Goal: Information Seeking & Learning: Learn about a topic

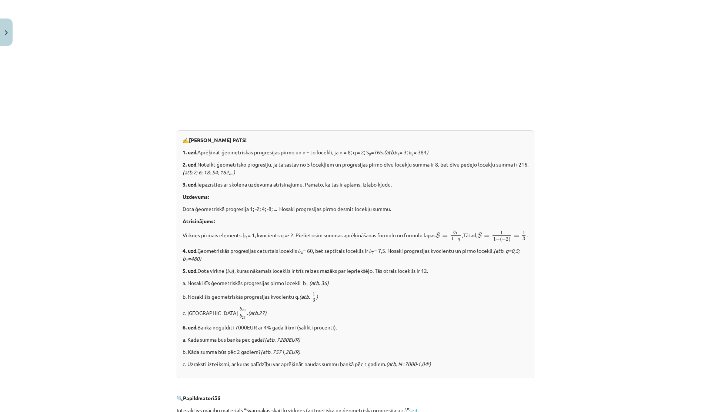
scroll to position [689, 0]
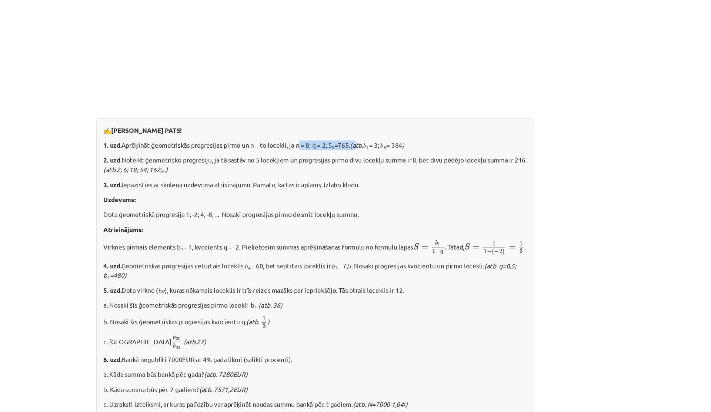
drag, startPoint x: 340, startPoint y: 153, endPoint x: 391, endPoint y: 151, distance: 51.1
click at [391, 151] on p "1. uzd. Aprēķināt ģeometriskās progresijas pirmo un n – to locekli, ja n = 8; q…" at bounding box center [356, 153] width 346 height 8
click at [391, 151] on icon "(atb." at bounding box center [389, 153] width 11 height 7
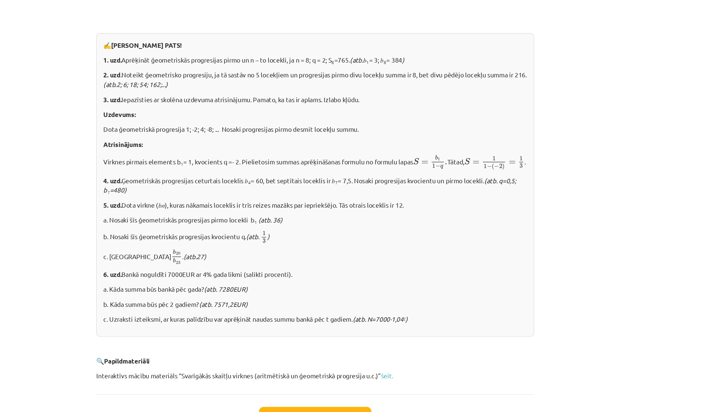
scroll to position [773, 0]
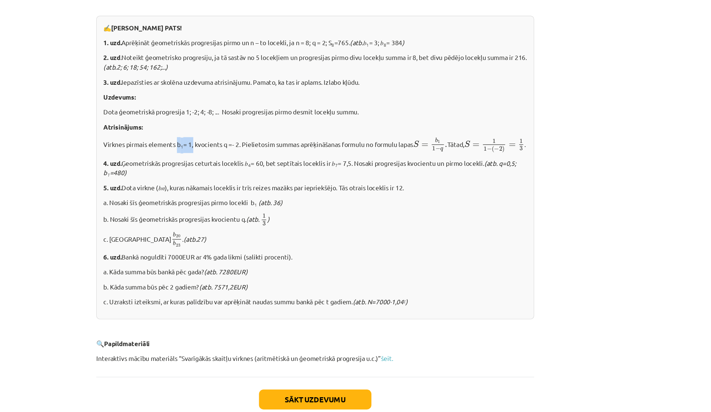
drag, startPoint x: 240, startPoint y: 150, endPoint x: 255, endPoint y: 148, distance: 16.0
click at [255, 148] on p "Virknes pirmais elements b 1 = 1, kvocients q =- 2. Pielietosim summas aprēķinā…" at bounding box center [356, 153] width 346 height 13
drag, startPoint x: 247, startPoint y: 124, endPoint x: 273, endPoint y: 124, distance: 25.9
click at [273, 124] on p "Dota ģeometriskā progresija 1; -2; 4; -8; ... Nosaki progresijas pirmo desmit l…" at bounding box center [356, 126] width 346 height 8
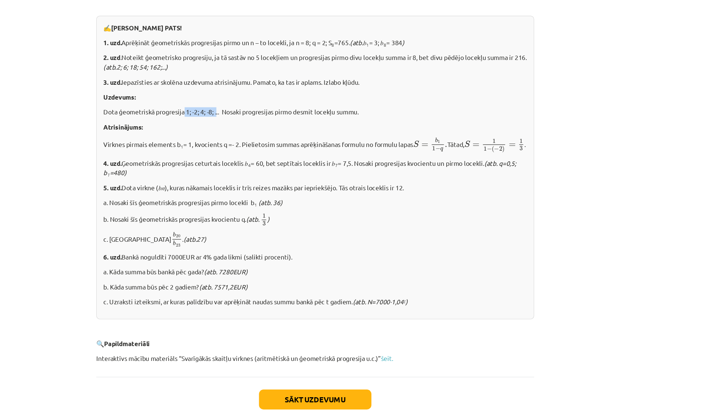
click at [273, 124] on p "Dota ģeometriskā progresija 1; -2; 4; -8; ... Nosaki progresijas pirmo desmit l…" at bounding box center [356, 126] width 346 height 8
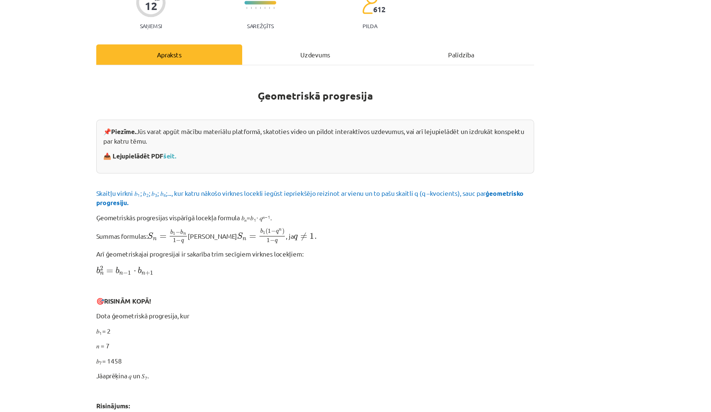
scroll to position [0, 0]
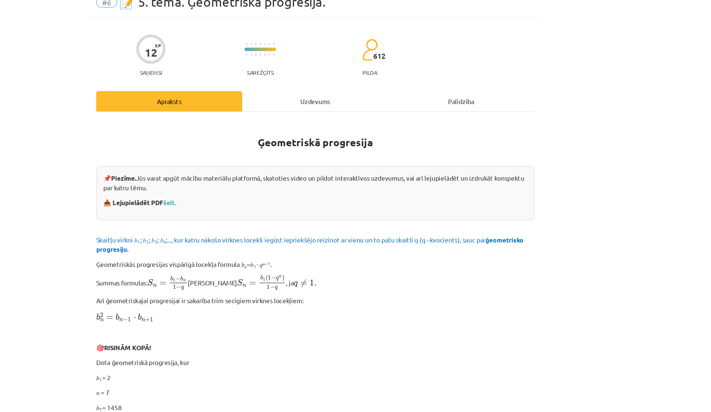
click at [336, 113] on div "Uzdevums" at bounding box center [355, 117] width 119 height 17
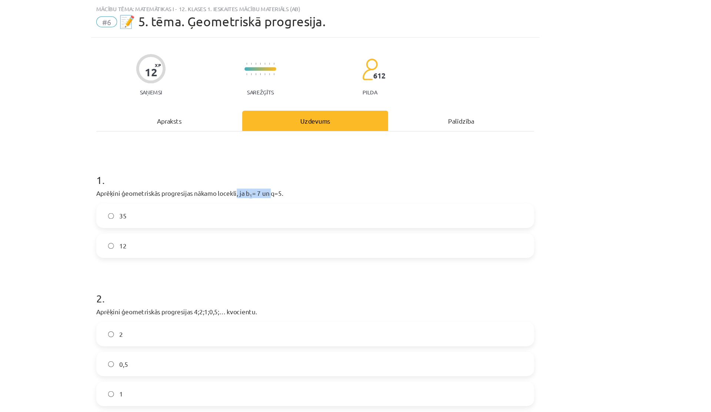
drag, startPoint x: 290, startPoint y: 157, endPoint x: 318, endPoint y: 157, distance: 28.1
click at [318, 157] on p "Aprēķini ģeometriskās progresijas nākamo locekli, ja b 1 = 7 un q=5." at bounding box center [356, 158] width 358 height 8
click at [307, 157] on p "Aprēķini ģeometriskās progresijas nākamo locekli, ja b 1 = 7 un q=5." at bounding box center [356, 158] width 358 height 8
click at [303, 171] on label "35" at bounding box center [355, 176] width 356 height 19
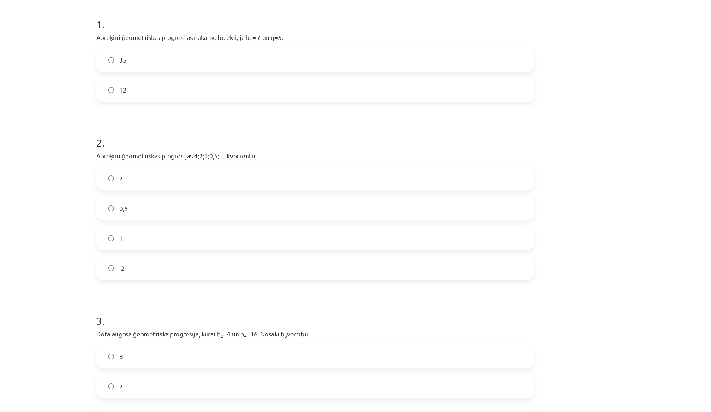
scroll to position [149, 0]
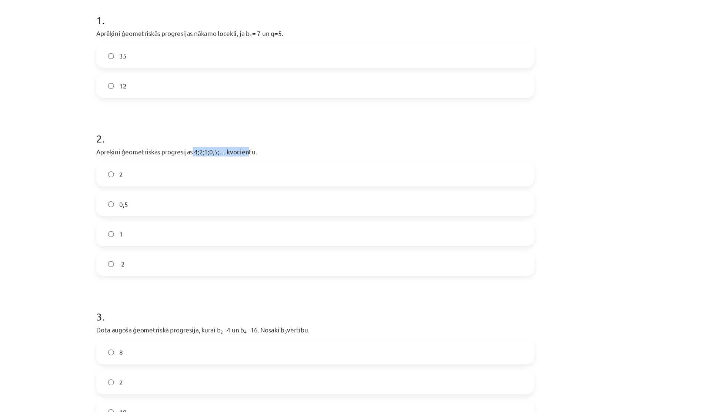
drag, startPoint x: 254, startPoint y: 122, endPoint x: 301, endPoint y: 124, distance: 46.7
click at [301, 124] on p "Aprēķini ģeometriskās progresijas 4;2;1;0,5;… kvocientu." at bounding box center [356, 124] width 358 height 8
click at [256, 123] on p "Aprēķini ģeometriskās progresijas 4;2;1;0,5;… kvocientu." at bounding box center [356, 124] width 358 height 8
click at [261, 123] on p "Aprēķini ģeometriskās progresijas 4;2;1;0,5;… kvocientu." at bounding box center [356, 124] width 358 height 8
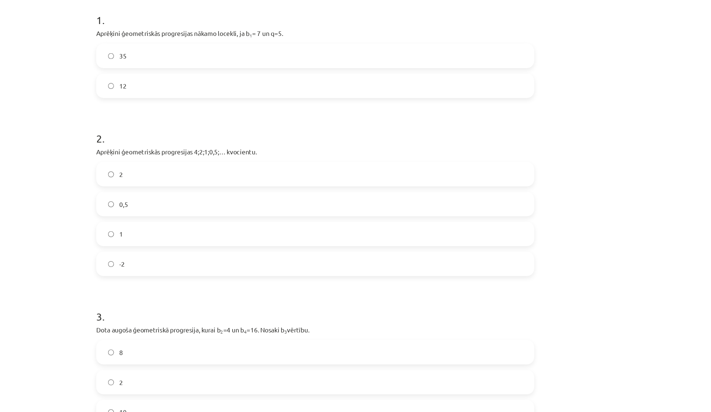
click at [278, 123] on p "Aprēķini ģeometriskās progresijas 4;2;1;0,5;… kvocientu." at bounding box center [356, 124] width 358 height 8
drag, startPoint x: 256, startPoint y: 124, endPoint x: 292, endPoint y: 124, distance: 36.3
click at [292, 124] on p "Aprēķini ģeometriskās progresijas 4;2;1;0,5;… kvocientu." at bounding box center [356, 124] width 358 height 8
click at [265, 124] on p "Aprēķini ģeometriskās progresijas 4;2;1;0,5;… kvocientu." at bounding box center [356, 124] width 358 height 8
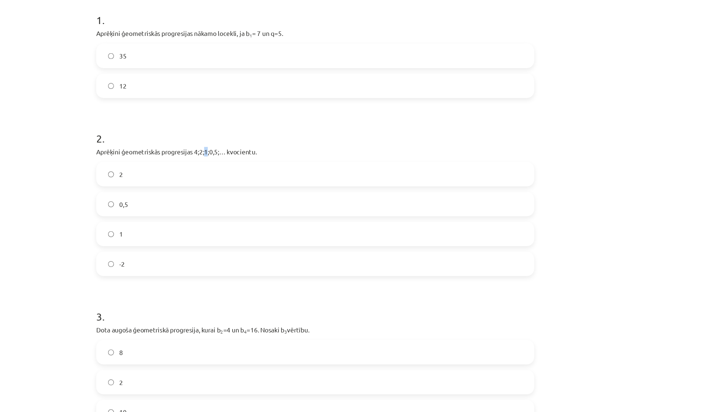
click at [265, 124] on p "Aprēķini ģeometriskās progresijas 4;2;1;0,5;… kvocientu." at bounding box center [356, 124] width 358 height 8
click at [269, 124] on p "Aprēķini ģeometriskās progresijas 4;2;1;0,5;… kvocientu." at bounding box center [356, 124] width 358 height 8
click at [211, 167] on label "0,5" at bounding box center [355, 166] width 356 height 19
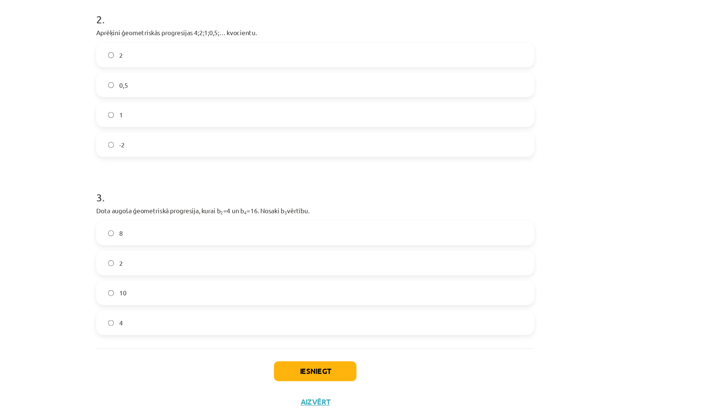
scroll to position [325, 0]
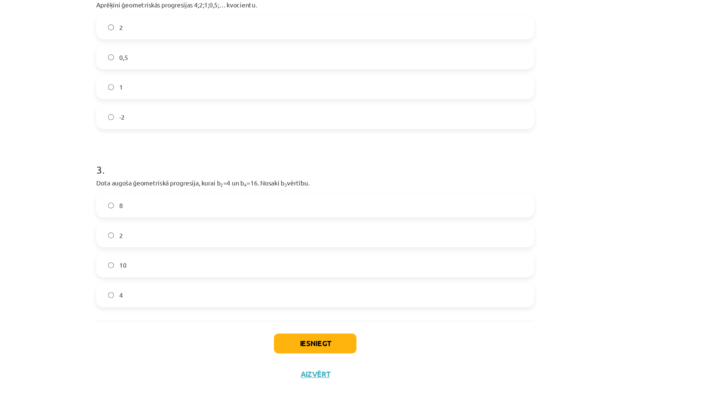
click at [312, 225] on p "Dota augoša ģeometriskā progresija, kurai b 2 =4 un b 4 =16. Nosaki b 3 vērtību." at bounding box center [356, 225] width 358 height 8
click at [190, 241] on label "8" at bounding box center [355, 243] width 356 height 19
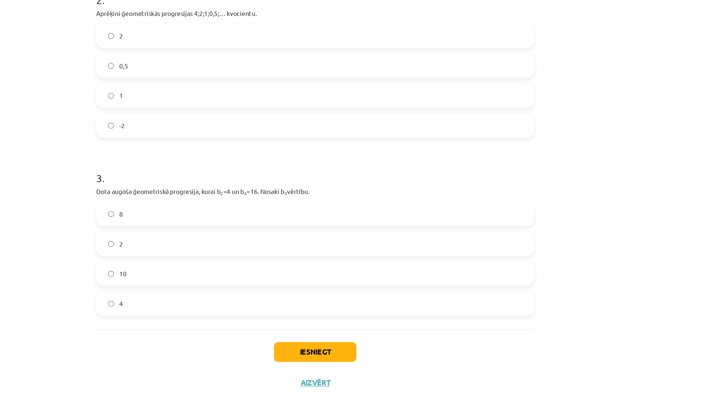
scroll to position [194, 0]
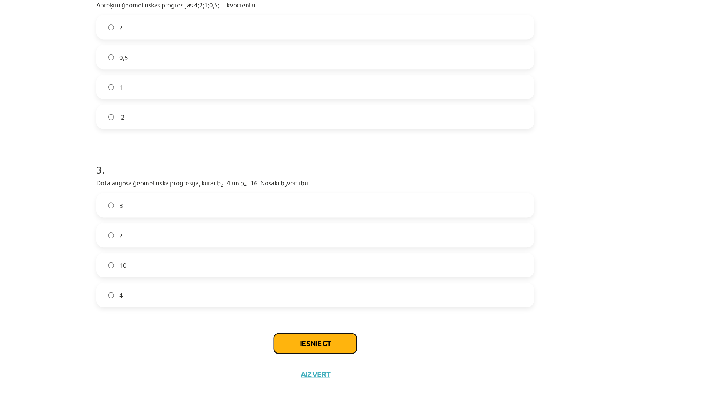
click at [327, 353] on button "Iesniegt" at bounding box center [355, 356] width 67 height 16
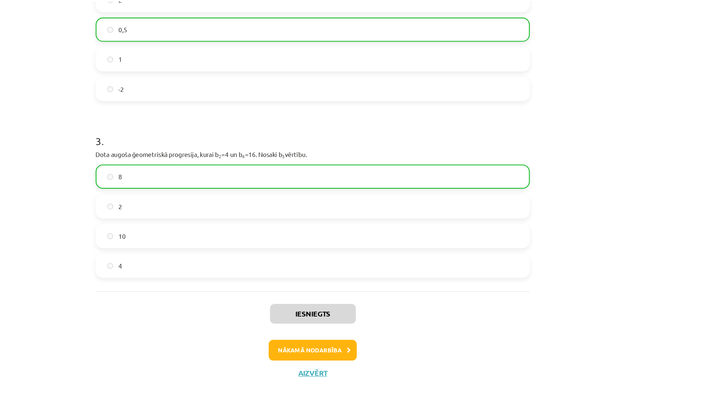
scroll to position [215, 0]
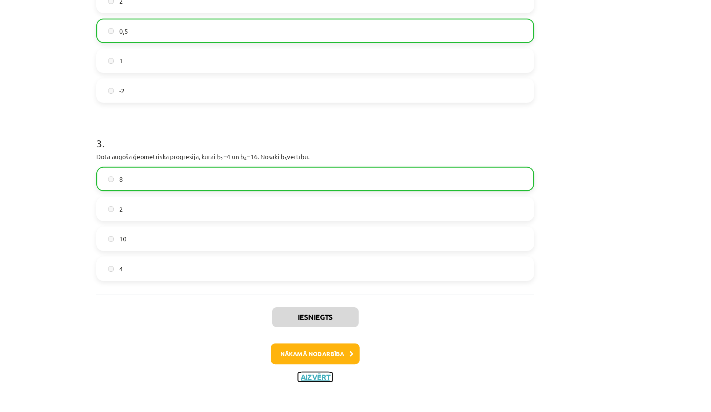
click at [350, 385] on button "Aizvērt" at bounding box center [355, 382] width 28 height 7
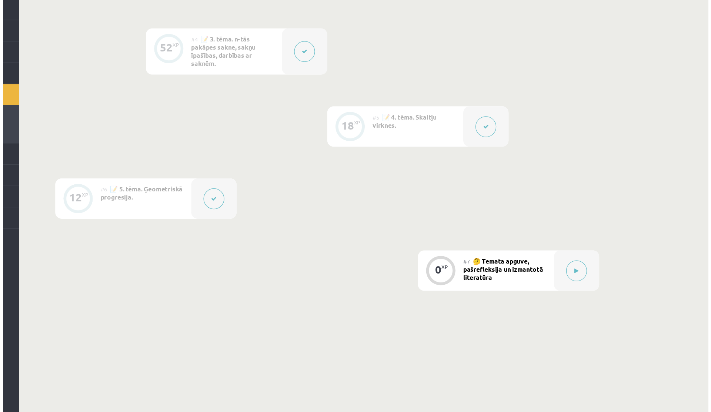
scroll to position [344, 0]
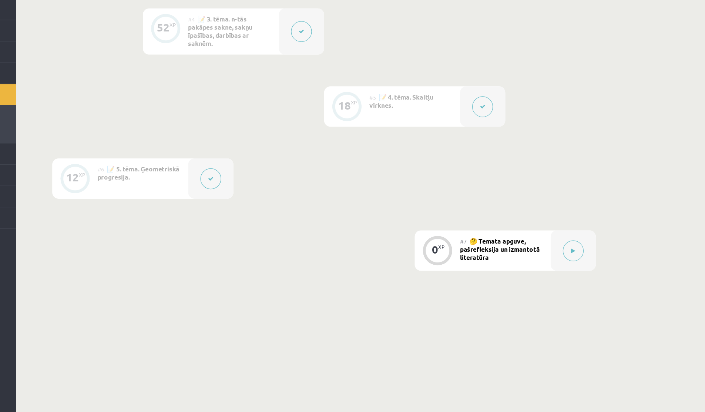
click at [275, 222] on button at bounding box center [270, 221] width 17 height 17
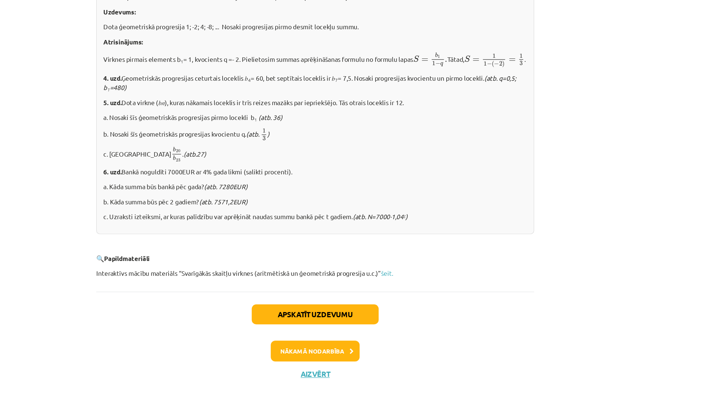
scroll to position [812, 0]
click at [348, 383] on button "Aizvērt" at bounding box center [355, 380] width 28 height 7
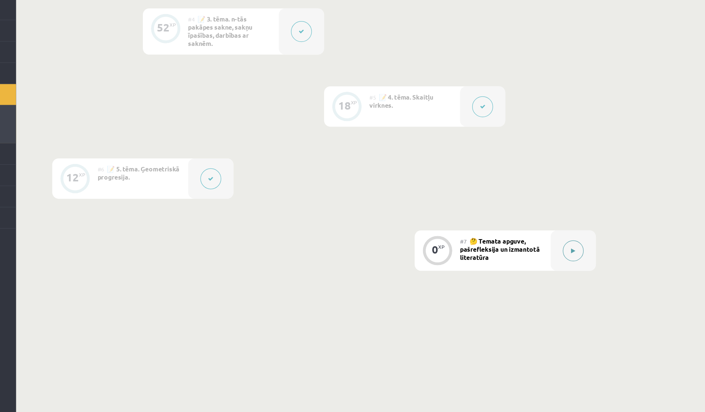
click at [570, 275] on button at bounding box center [566, 280] width 17 height 17
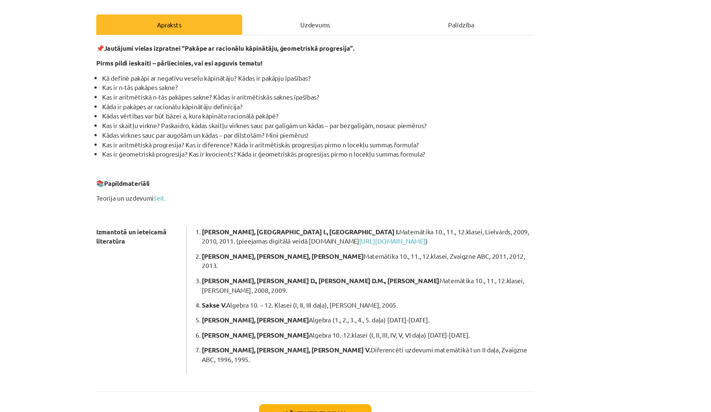
scroll to position [0, 0]
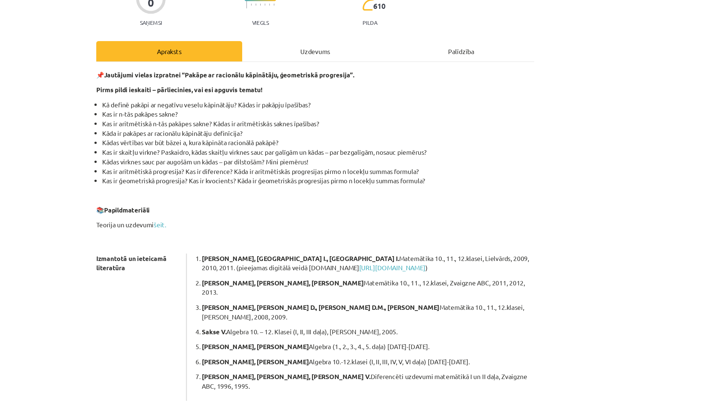
click at [332, 115] on div "Uzdevums" at bounding box center [355, 117] width 119 height 17
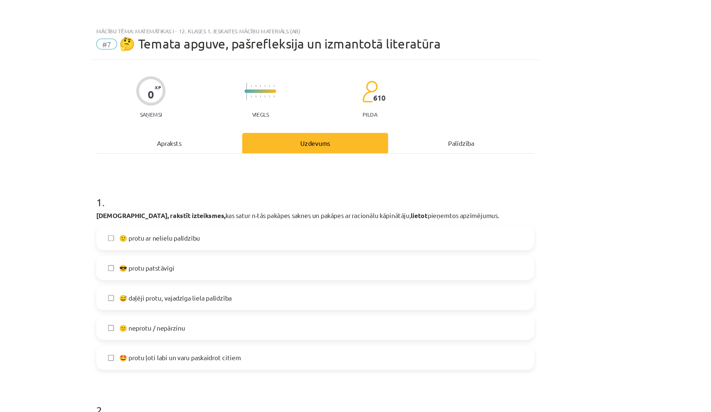
click at [239, 117] on div "Apraksts" at bounding box center [236, 117] width 119 height 17
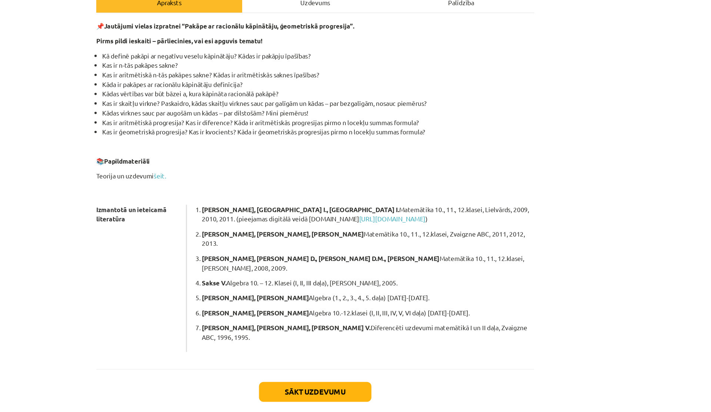
scroll to position [344, 0]
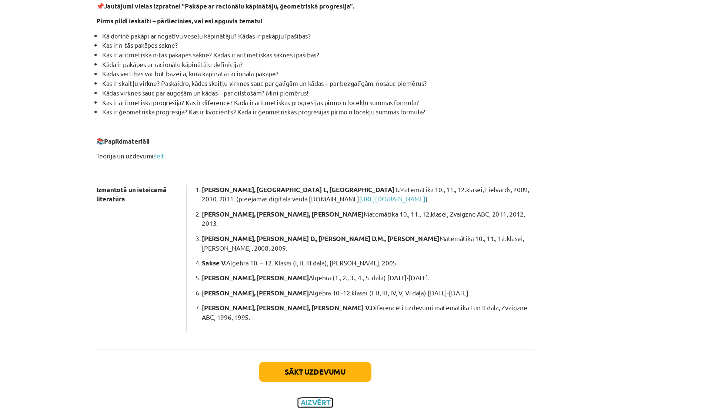
click at [355, 401] on button "Aizvērt" at bounding box center [355, 404] width 28 height 7
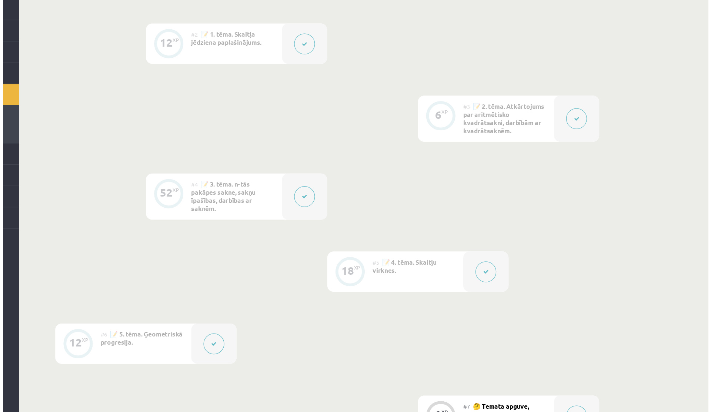
scroll to position [222, 0]
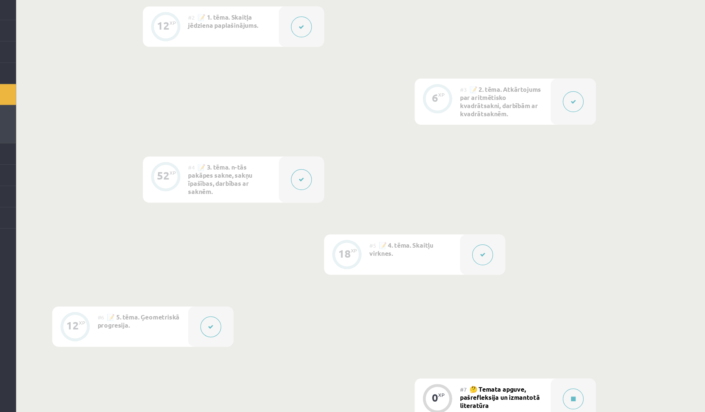
click at [269, 340] on icon at bounding box center [270, 342] width 4 height 4
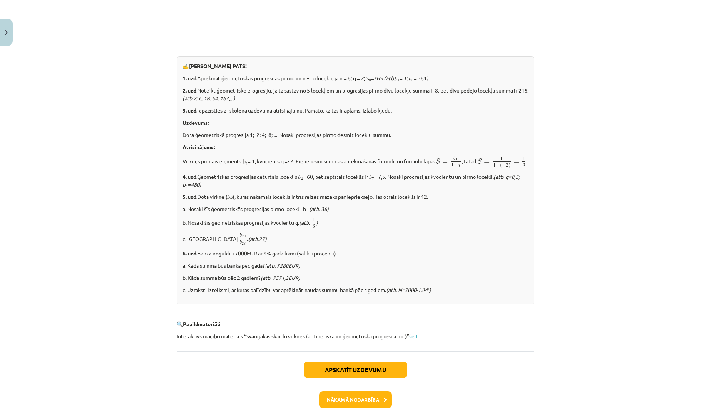
scroll to position [777, 0]
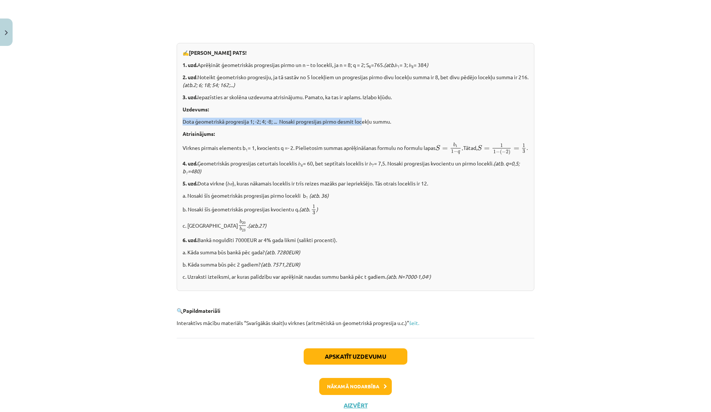
drag, startPoint x: 179, startPoint y: 120, endPoint x: 362, endPoint y: 122, distance: 183.3
click at [362, 122] on div "✍️ [PERSON_NAME] PATS! 1. uzd. Aprēķināt ģeometriskās progresijas pirmo un n – …" at bounding box center [356, 167] width 358 height 248
click at [362, 122] on p "Dota ģeometriskā progresija 1; -2; 4; -8; ... Nosaki progresijas pirmo desmit l…" at bounding box center [356, 122] width 346 height 8
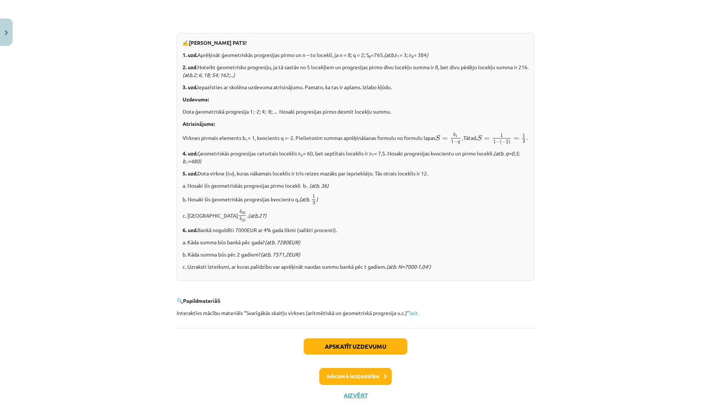
scroll to position [786, 0]
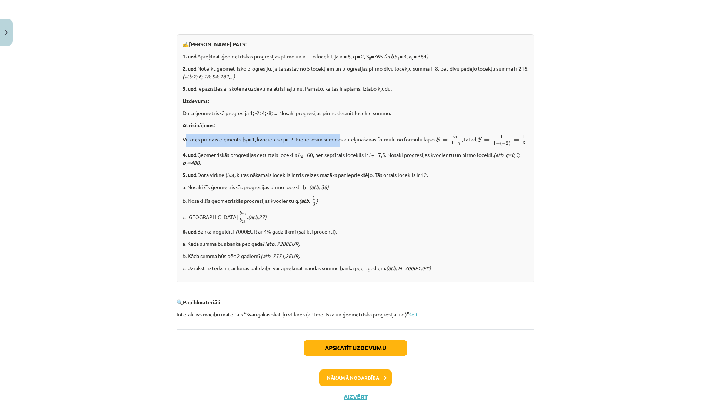
drag, startPoint x: 184, startPoint y: 137, endPoint x: 339, endPoint y: 138, distance: 155.1
click at [339, 138] on p "Virknes pirmais elements b 1 = 1, kvocients q =- 2. Pielietosim summas aprēķinā…" at bounding box center [356, 140] width 346 height 13
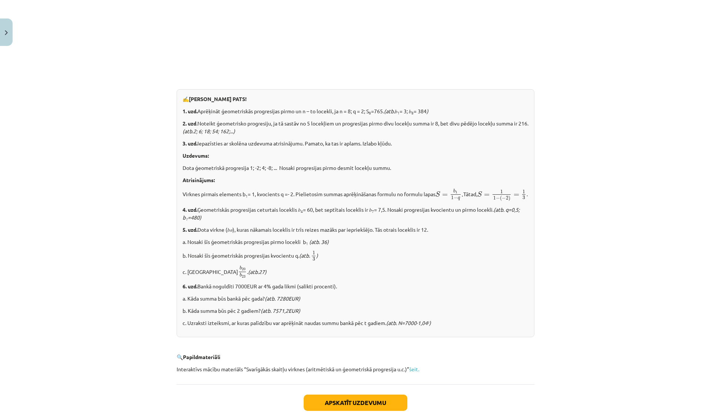
scroll to position [727, 0]
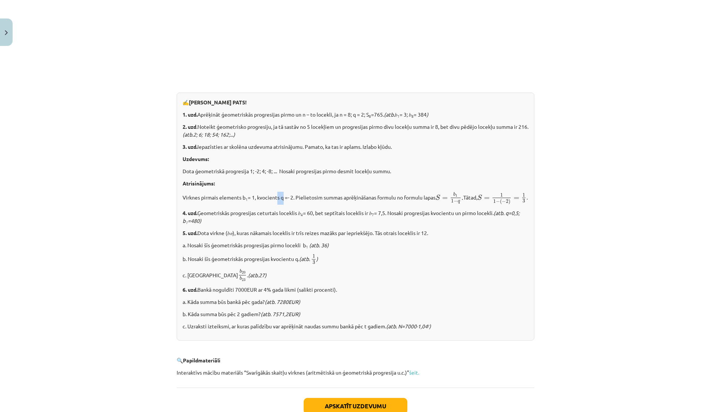
drag, startPoint x: 276, startPoint y: 196, endPoint x: 282, endPoint y: 196, distance: 5.6
click at [282, 196] on p "Virknes pirmais elements b 1 = 1, kvocients q =- 2. Pielietosim summas aprēķinā…" at bounding box center [356, 198] width 346 height 13
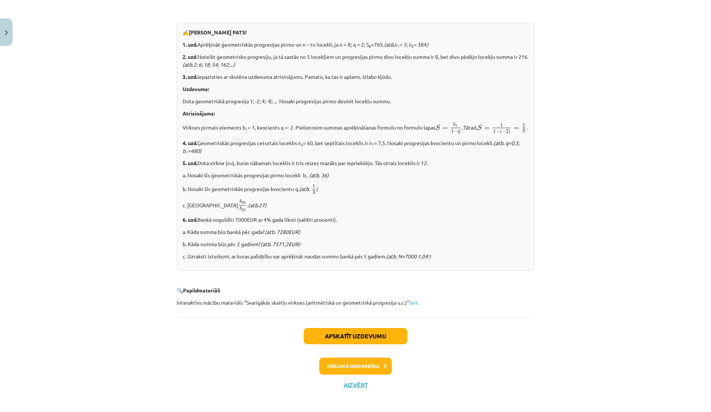
scroll to position [812, 0]
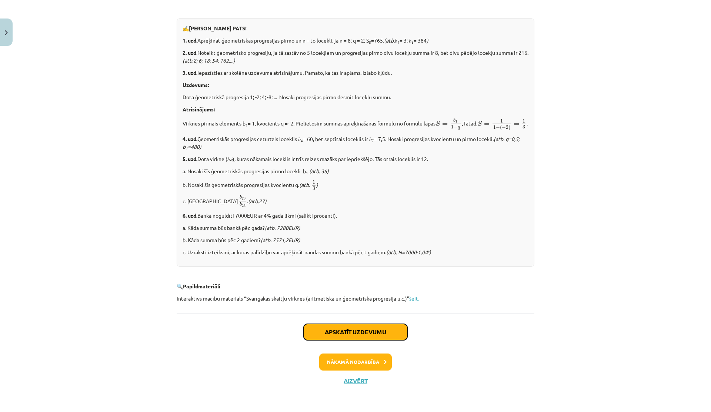
click at [328, 331] on button "Apskatīt uzdevumu" at bounding box center [356, 332] width 104 height 16
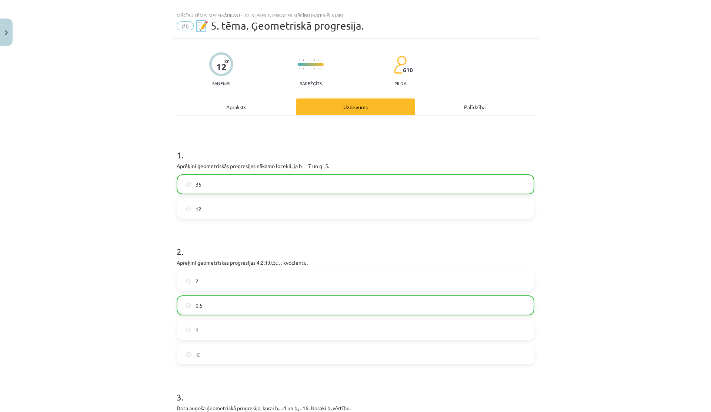
scroll to position [0, 0]
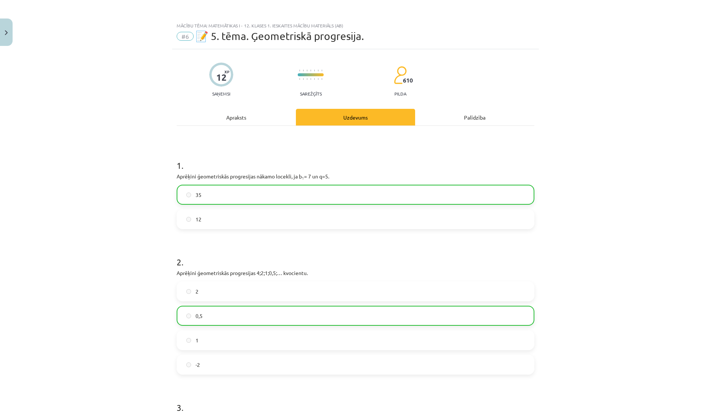
click at [475, 120] on div "Palīdzība" at bounding box center [474, 117] width 119 height 17
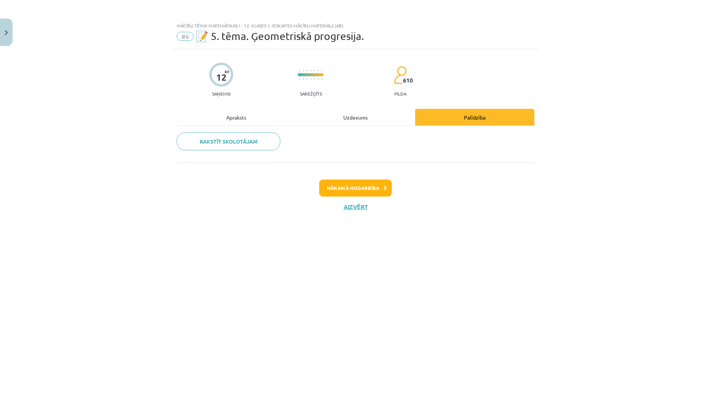
click at [342, 119] on div "Uzdevums" at bounding box center [355, 117] width 119 height 17
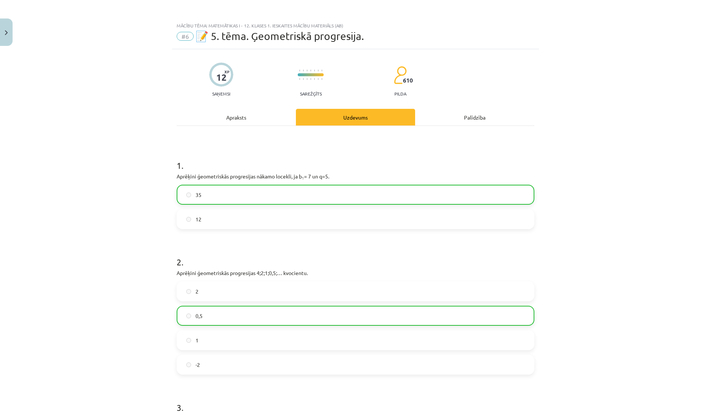
click at [239, 116] on div "Apraksts" at bounding box center [236, 117] width 119 height 17
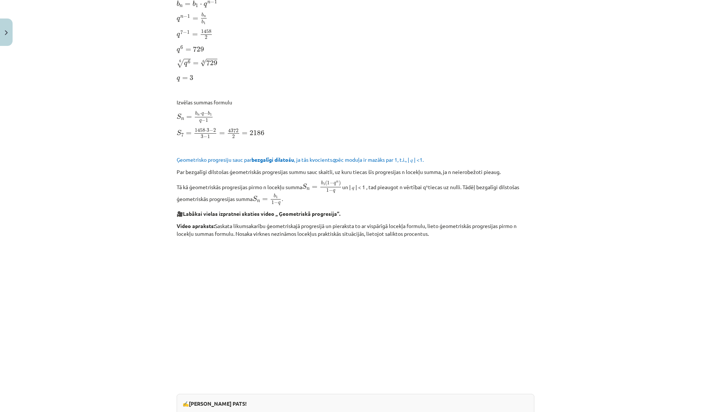
scroll to position [812, 0]
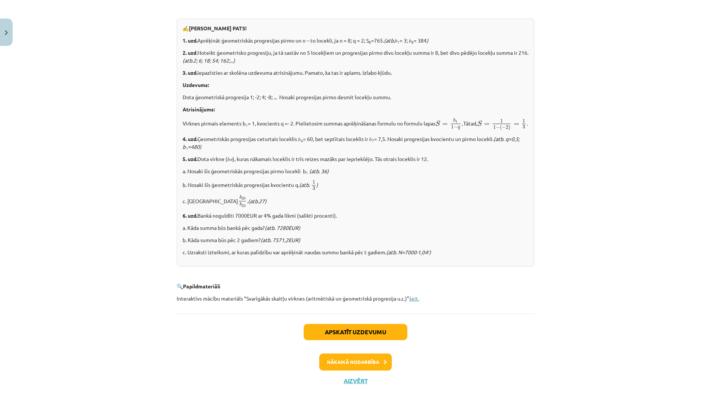
click at [413, 298] on link "šeit." at bounding box center [414, 298] width 10 height 7
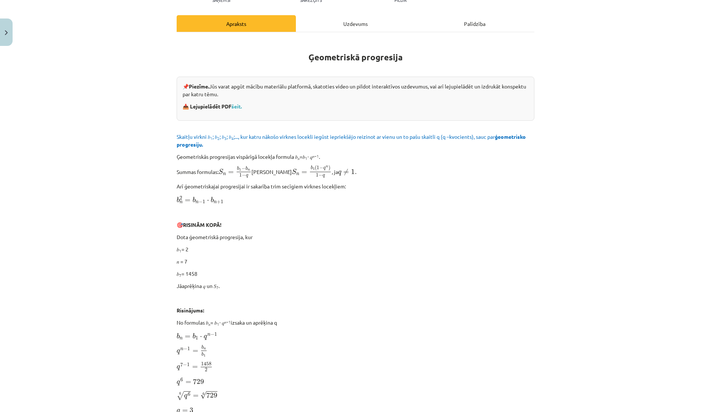
scroll to position [0, 0]
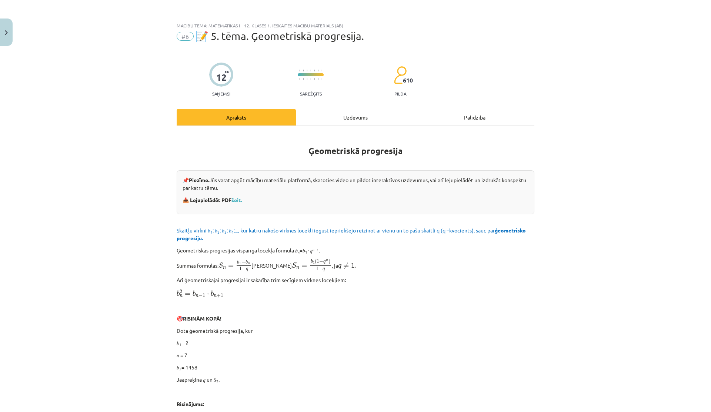
click at [337, 124] on div "Uzdevums" at bounding box center [355, 117] width 119 height 17
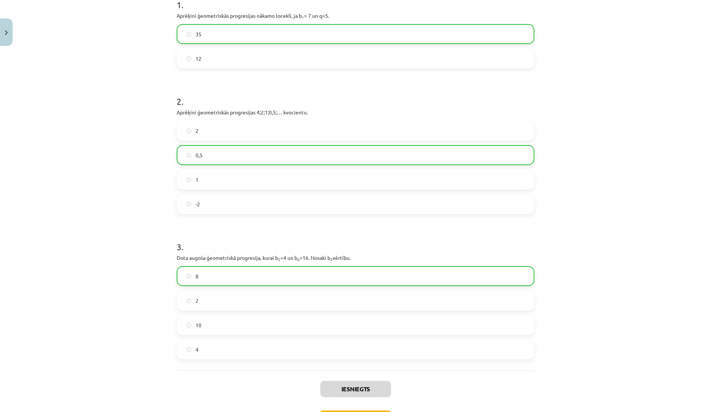
scroll to position [217, 0]
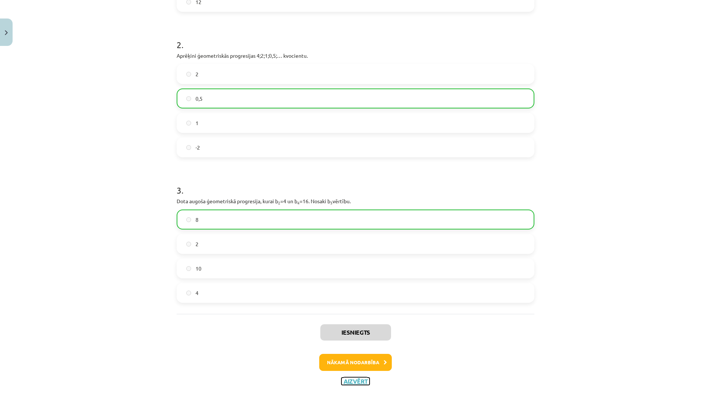
click at [355, 382] on button "Aizvērt" at bounding box center [355, 381] width 28 height 7
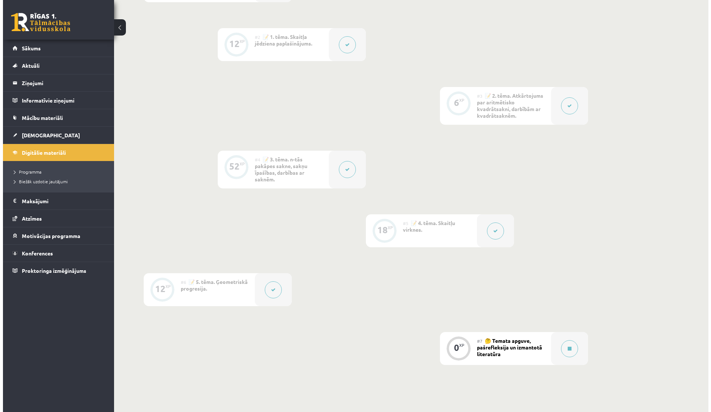
scroll to position [358, 0]
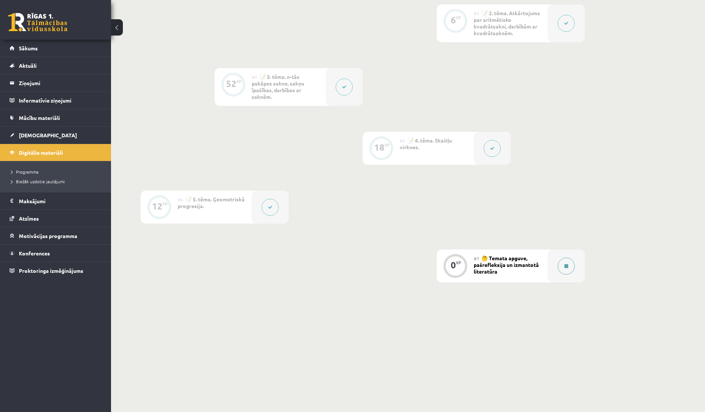
click at [563, 268] on button at bounding box center [566, 266] width 17 height 17
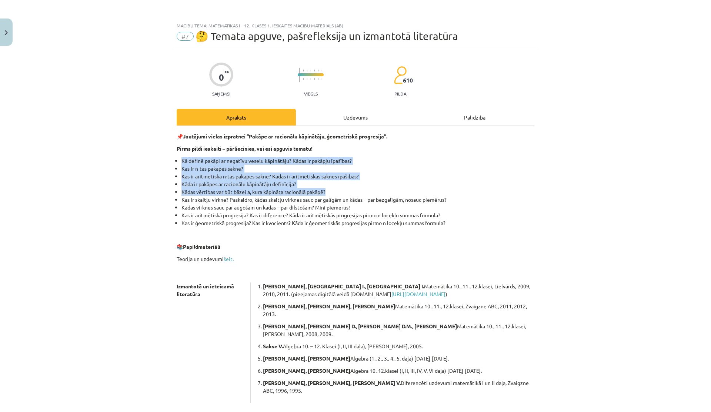
drag, startPoint x: 175, startPoint y: 158, endPoint x: 362, endPoint y: 192, distance: 190.0
click at [362, 192] on ul "Kā definē pakāpi ar negatīvu veselu kāpinātāju? Kādas ir pakāpju īpašības? Kas …" at bounding box center [356, 192] width 358 height 70
click at [362, 192] on li "Kādas vērtības var būt bāzei a, kura kāpināta racionālā pakāpē?" at bounding box center [357, 192] width 353 height 8
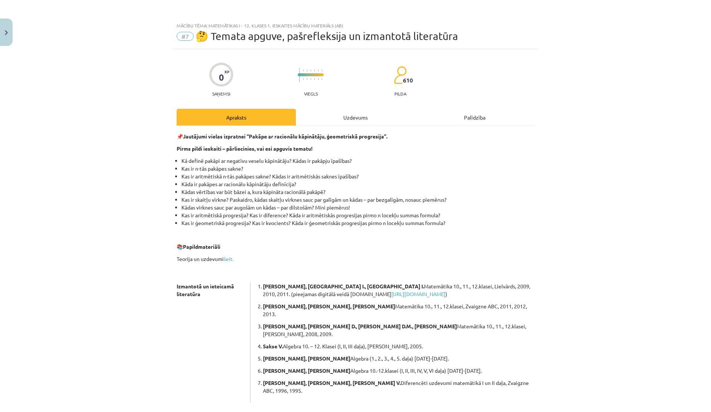
click at [188, 205] on li "Kādas virknes sauc par augošām un kādas – par dilstošām? Mini piemērus!" at bounding box center [357, 208] width 353 height 8
click at [343, 121] on div "Uzdevums" at bounding box center [355, 117] width 119 height 17
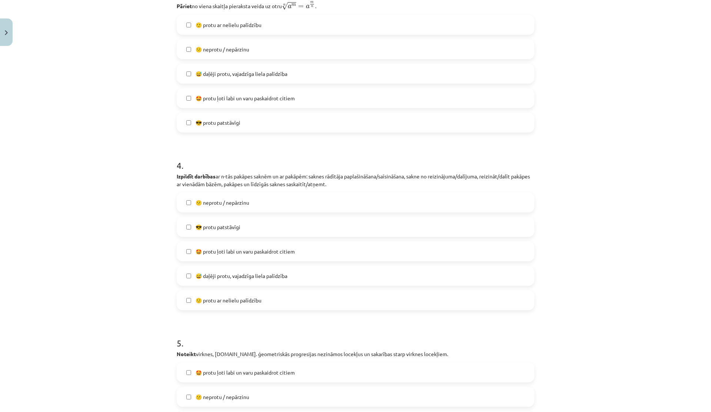
scroll to position [512, 0]
drag, startPoint x: 219, startPoint y: 178, endPoint x: 333, endPoint y: 172, distance: 114.2
click at [333, 172] on p "Izpildīt darbības ar n-tās pakāpes saknēm un ar pakāpēm: saknes rādītāja paplaš…" at bounding box center [356, 180] width 358 height 16
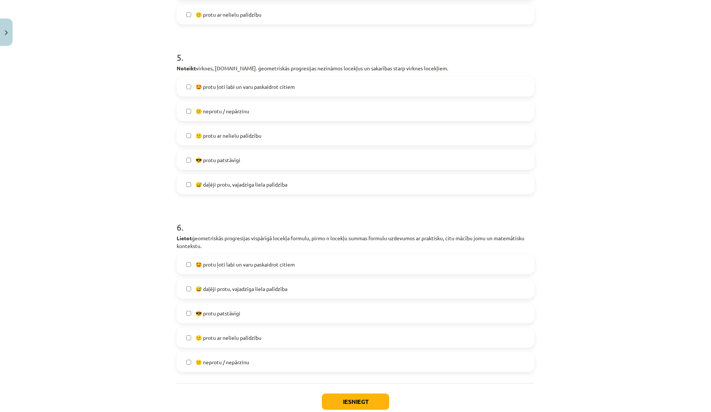
scroll to position [797, 0]
click at [234, 135] on span "🙂 protu ar nelielu palīdzību" at bounding box center [228, 137] width 66 height 8
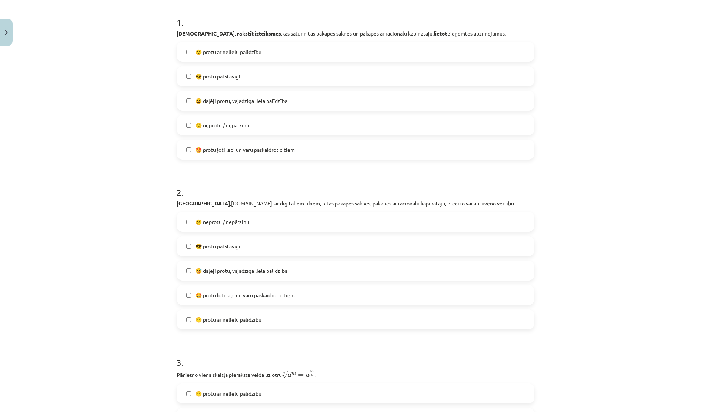
scroll to position [0, 0]
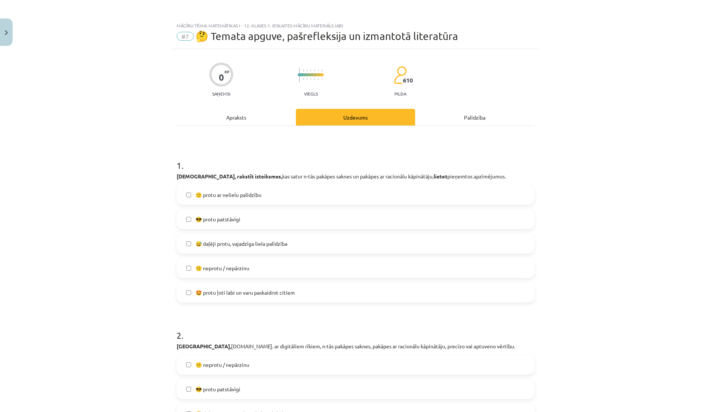
click at [212, 222] on span "😎 protu patstāvīgi" at bounding box center [217, 219] width 45 height 8
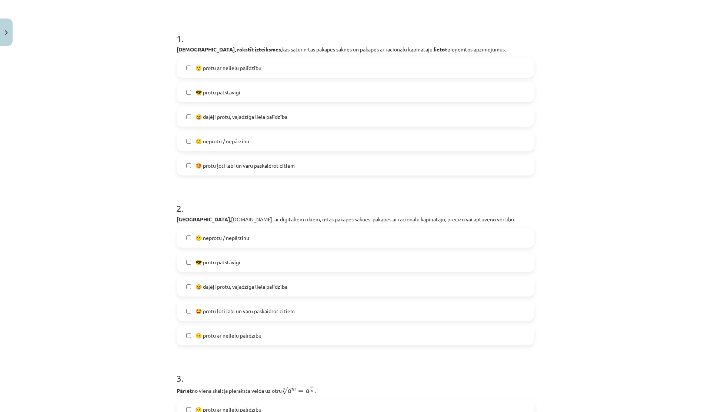
scroll to position [129, 0]
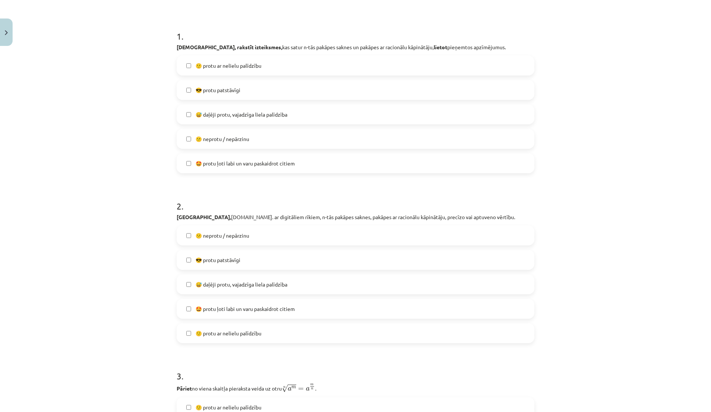
click at [199, 255] on label "😎 protu patstāvīgi" at bounding box center [355, 260] width 356 height 19
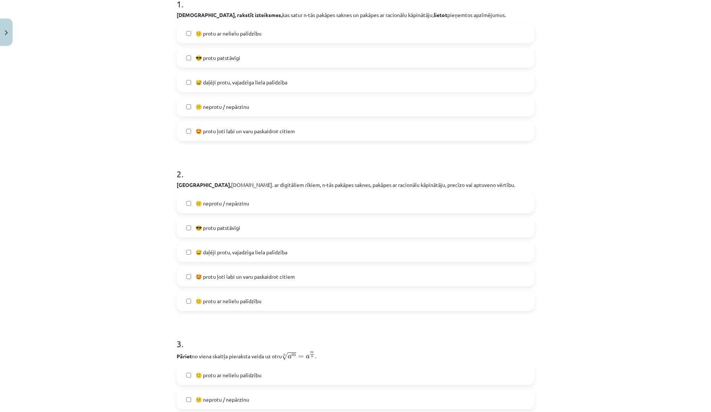
scroll to position [171, 0]
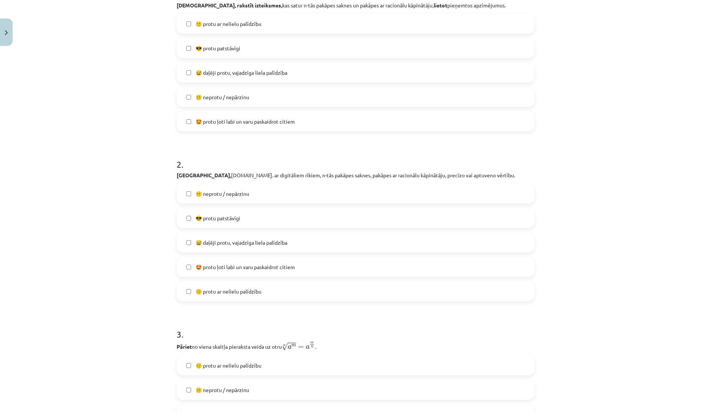
click at [188, 266] on label "🤩 protu ļoti labi un varu paskaidrot citiem" at bounding box center [355, 267] width 356 height 19
click at [187, 261] on label "🤩 protu ļoti labi un varu paskaidrot citiem" at bounding box center [355, 267] width 356 height 19
click at [221, 269] on span "🤩 protu ļoti labi un varu paskaidrot citiem" at bounding box center [244, 267] width 99 height 8
click at [221, 268] on span "🤩 protu ļoti labi un varu paskaidrot citiem" at bounding box center [244, 267] width 99 height 8
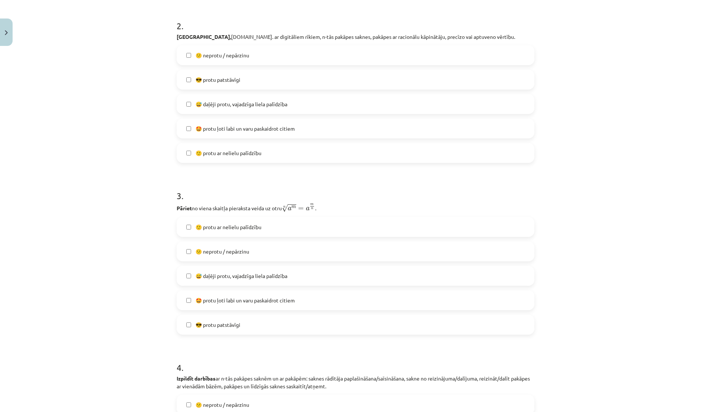
scroll to position [312, 0]
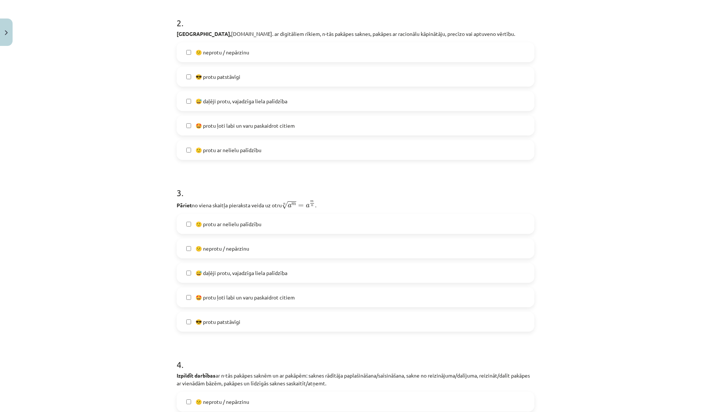
click at [201, 327] on label "😎 protu patstāvīgi" at bounding box center [355, 321] width 356 height 19
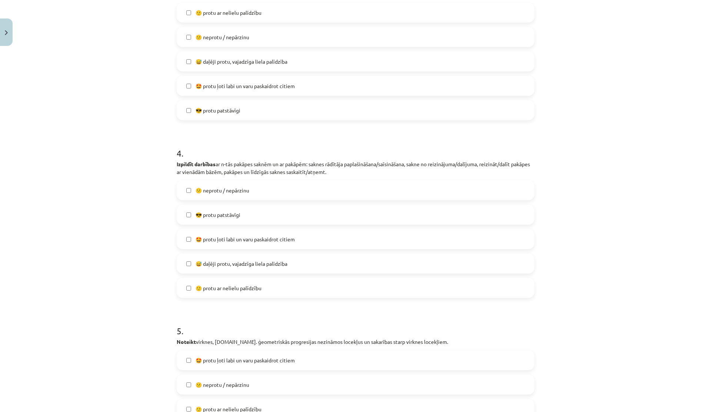
scroll to position [532, 0]
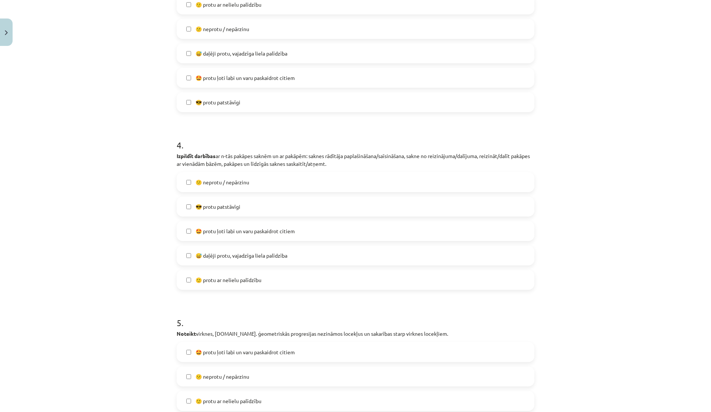
click at [228, 206] on span "😎 protu patstāvīgi" at bounding box center [217, 207] width 45 height 8
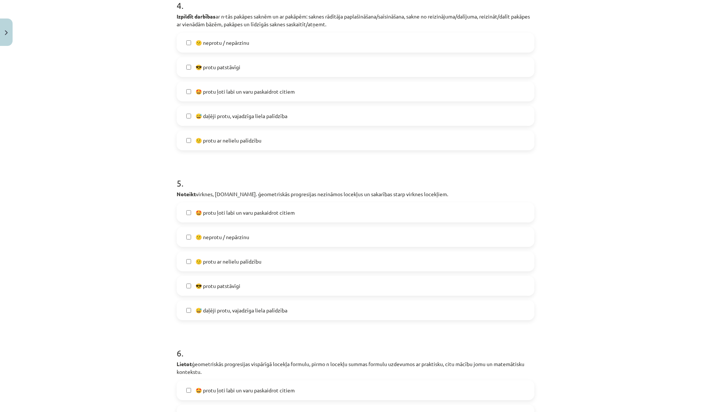
scroll to position [674, 0]
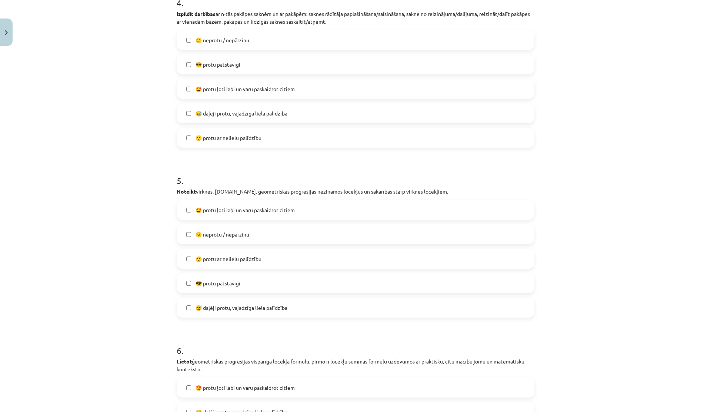
click at [214, 141] on span "🙂 protu ar nelielu palīdzību" at bounding box center [228, 138] width 66 height 8
click at [214, 140] on span "🙂 protu ar nelielu palīdzību" at bounding box center [228, 138] width 66 height 8
click at [204, 69] on label "😎 protu patstāvīgi" at bounding box center [355, 64] width 356 height 19
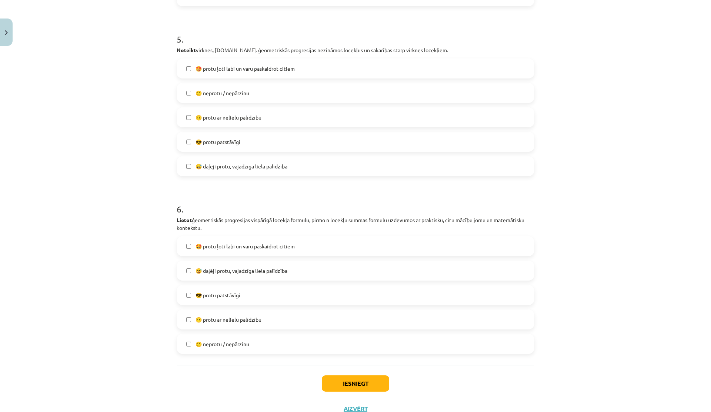
scroll to position [823, 0]
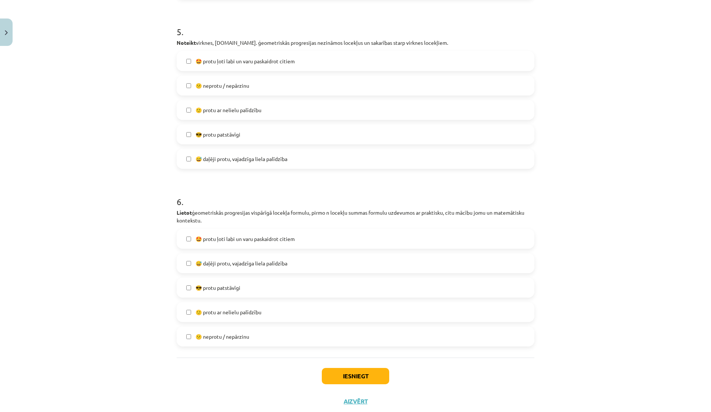
click at [223, 292] on label "😎 protu patstāvīgi" at bounding box center [355, 287] width 356 height 19
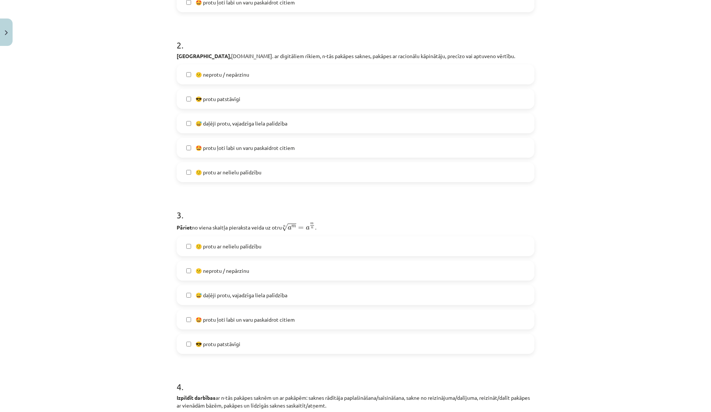
scroll to position [0, 0]
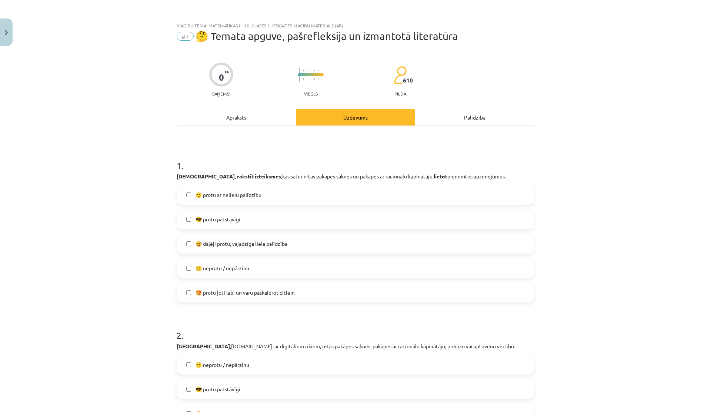
click at [222, 114] on div "Apraksts" at bounding box center [236, 117] width 119 height 17
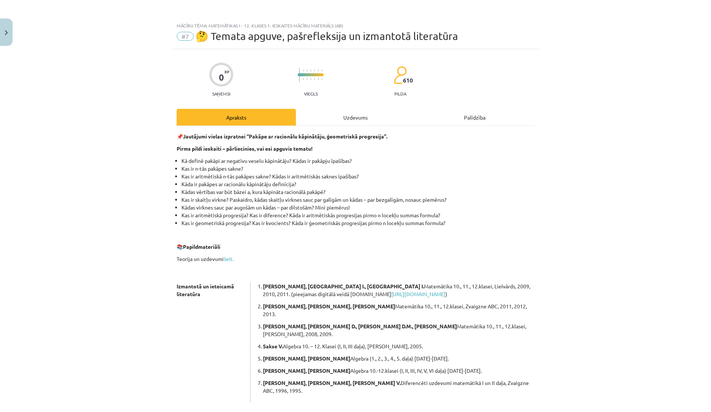
scroll to position [19, 0]
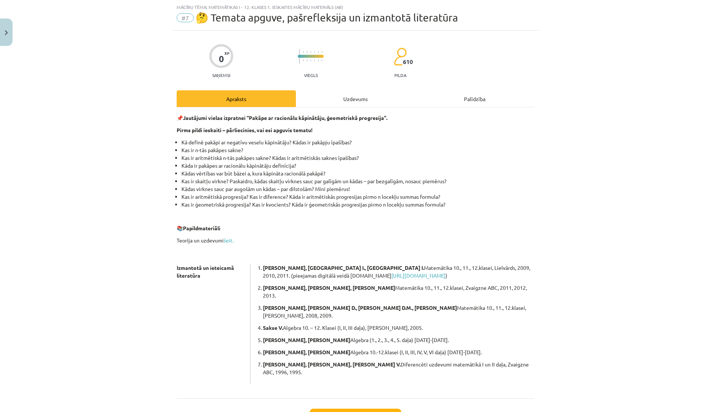
click at [312, 98] on div "Uzdevums" at bounding box center [355, 98] width 119 height 17
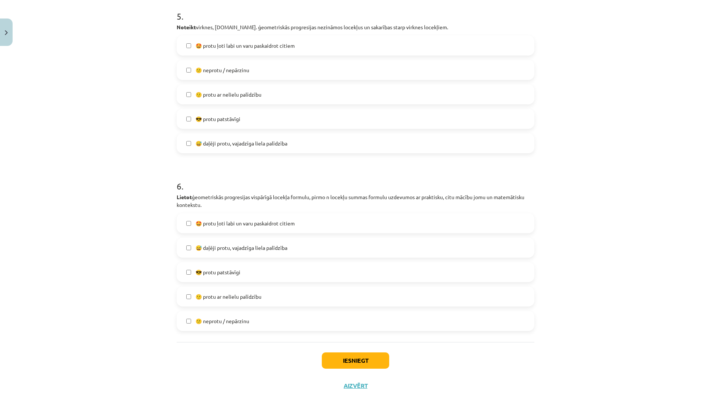
scroll to position [843, 0]
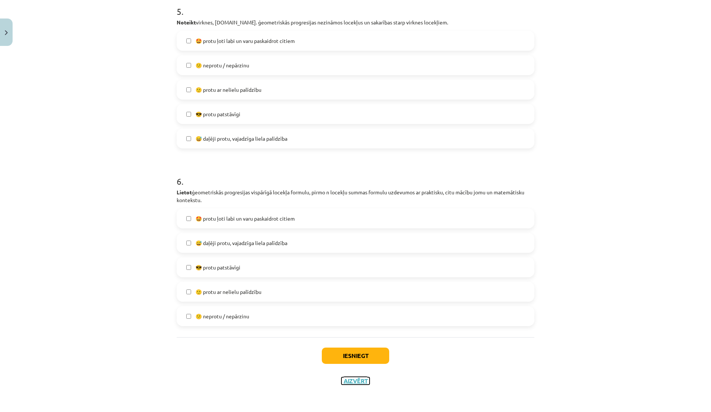
click at [348, 380] on button "Aizvērt" at bounding box center [355, 380] width 28 height 7
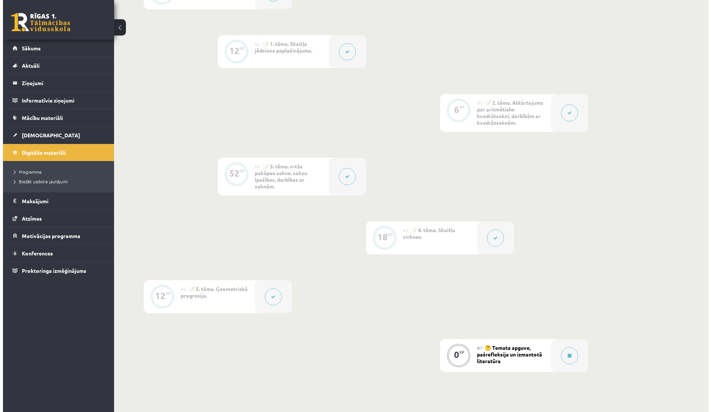
scroll to position [358, 0]
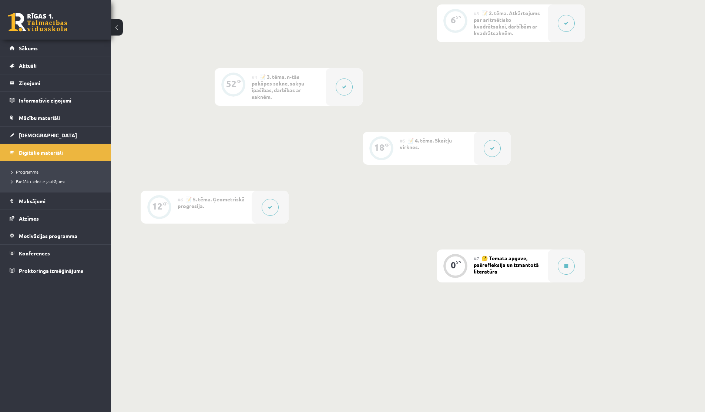
click at [268, 201] on button at bounding box center [270, 207] width 17 height 17
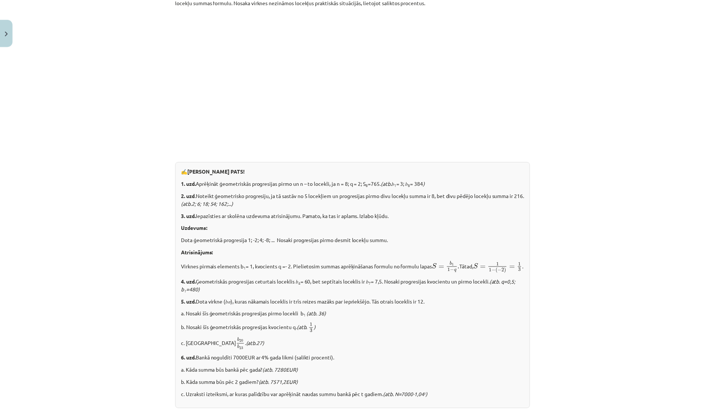
scroll to position [812, 0]
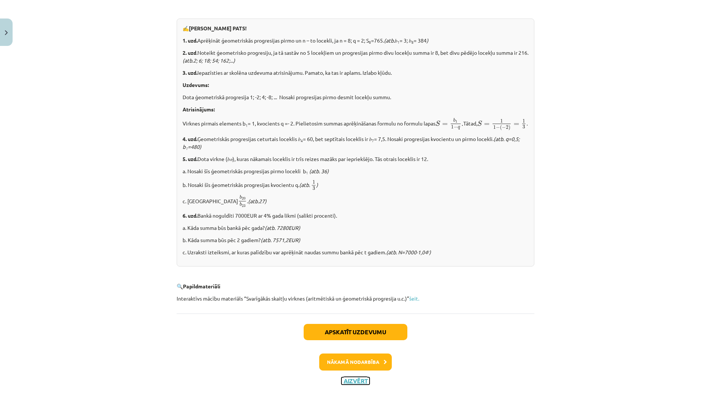
click at [343, 378] on button "Aizvērt" at bounding box center [355, 380] width 28 height 7
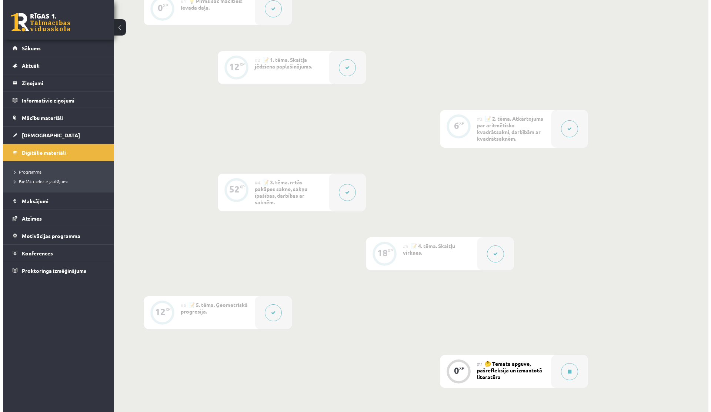
scroll to position [221, 0]
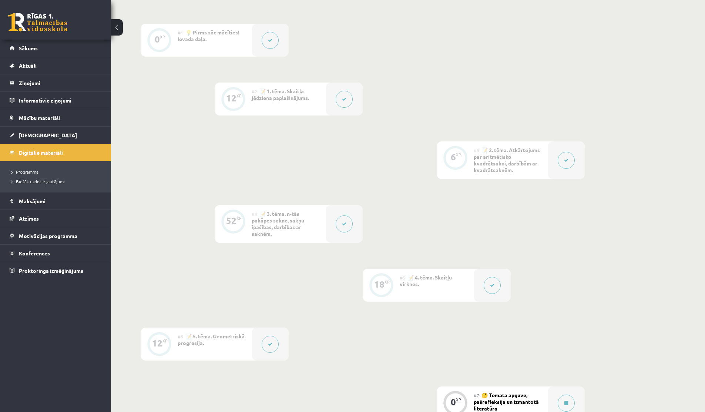
click at [564, 161] on icon at bounding box center [566, 160] width 4 height 4
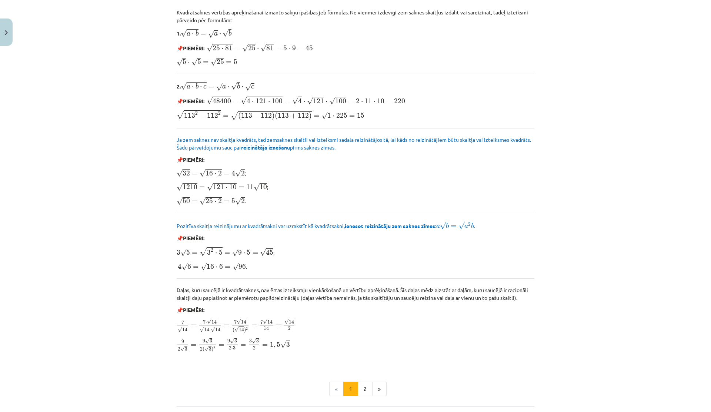
scroll to position [774, 0]
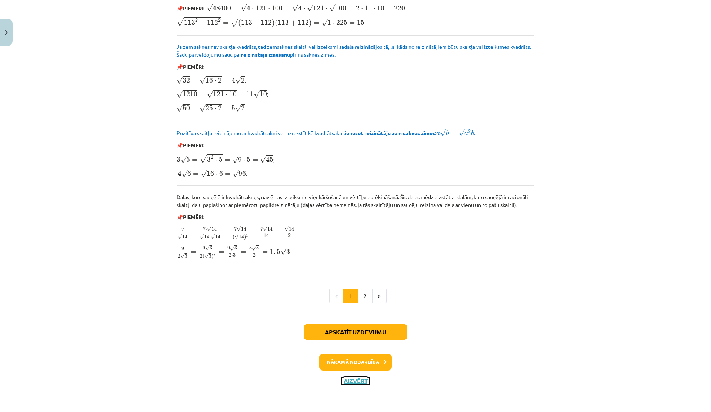
click at [358, 379] on button "Aizvērt" at bounding box center [355, 380] width 28 height 7
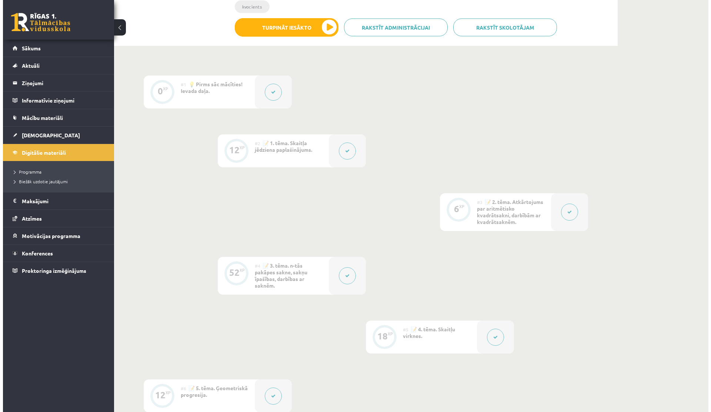
scroll to position [163, 0]
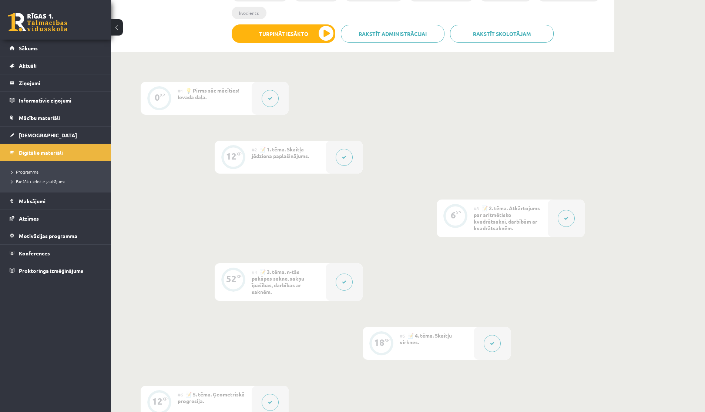
click at [273, 113] on div at bounding box center [270, 98] width 37 height 33
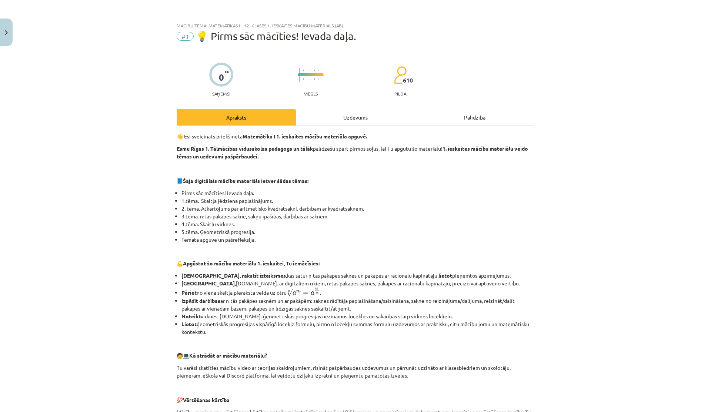
scroll to position [92, 0]
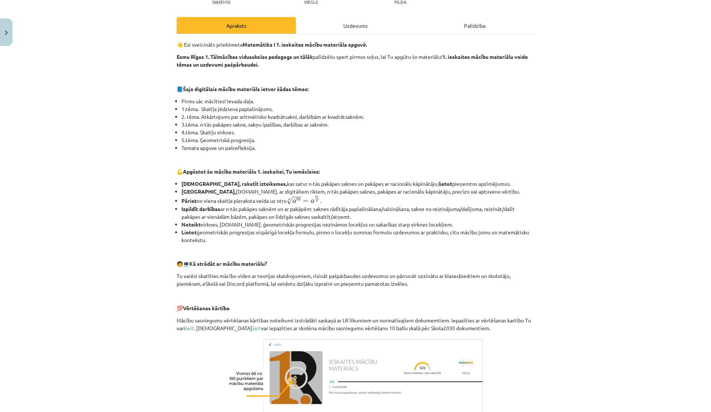
click at [337, 33] on div "Uzdevums" at bounding box center [355, 25] width 119 height 17
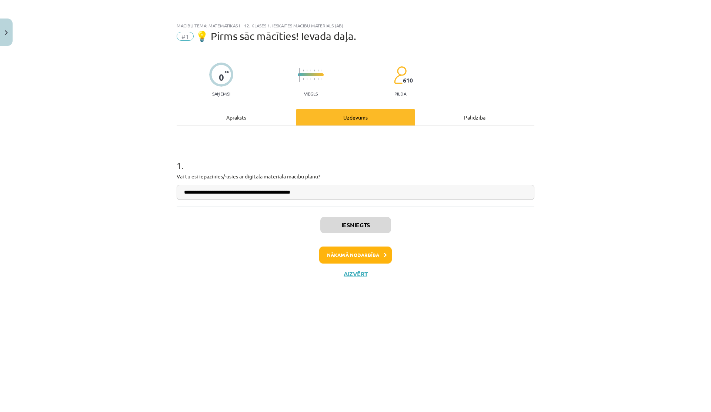
scroll to position [0, 0]
click at [257, 114] on div "Apraksts" at bounding box center [236, 117] width 119 height 17
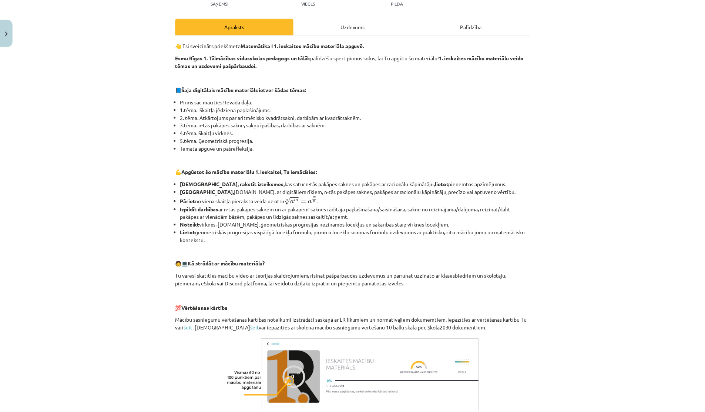
scroll to position [207, 0]
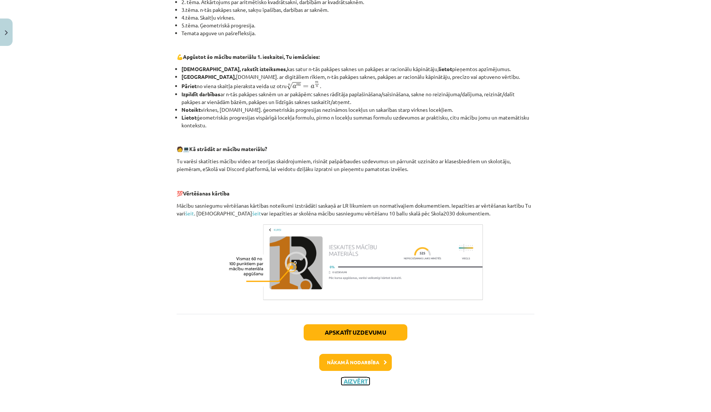
click at [349, 383] on button "Aizvērt" at bounding box center [355, 381] width 28 height 7
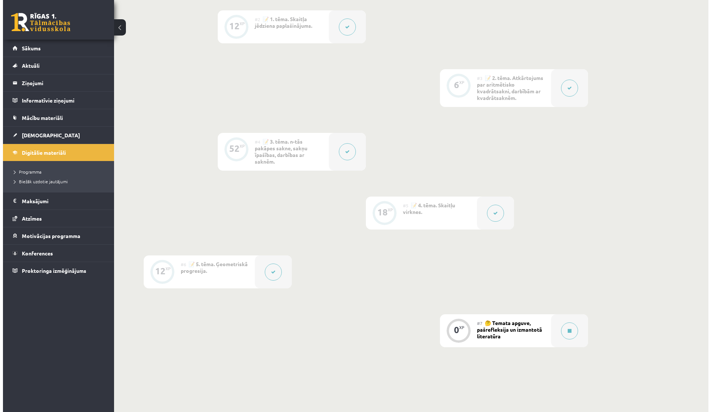
scroll to position [358, 0]
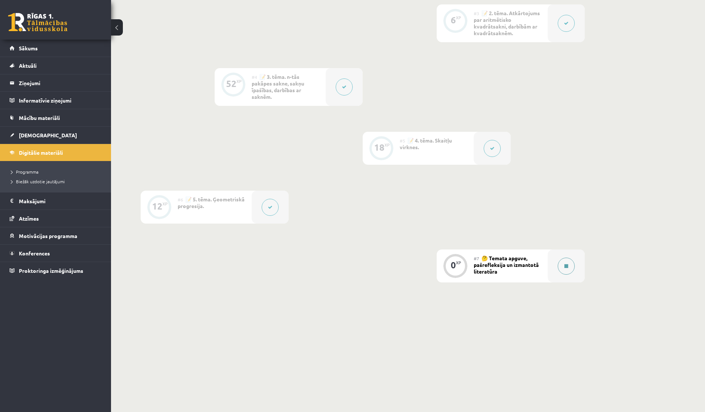
click at [567, 272] on button at bounding box center [566, 266] width 17 height 17
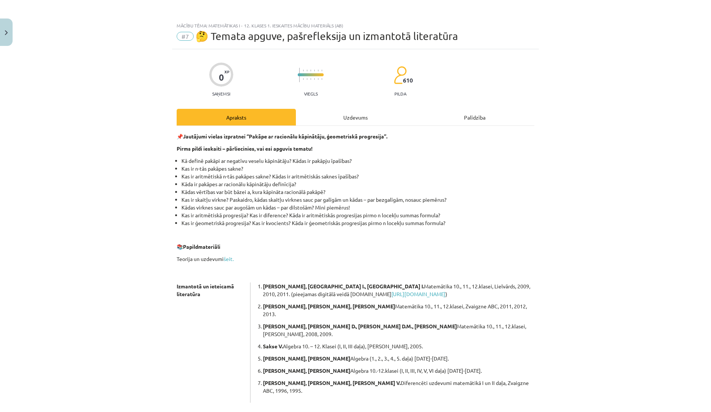
scroll to position [56, 0]
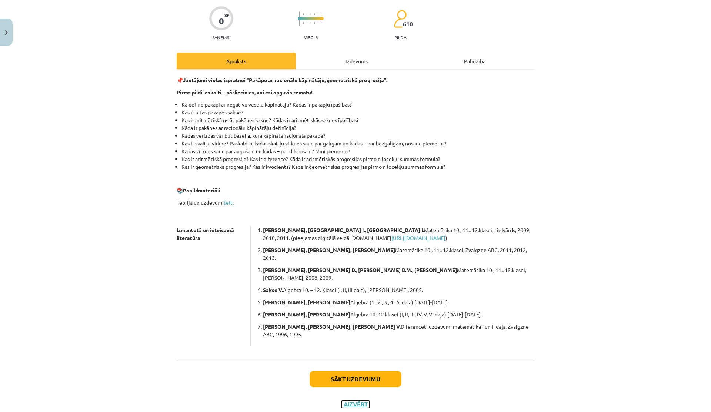
click at [352, 401] on button "Aizvērt" at bounding box center [355, 404] width 28 height 7
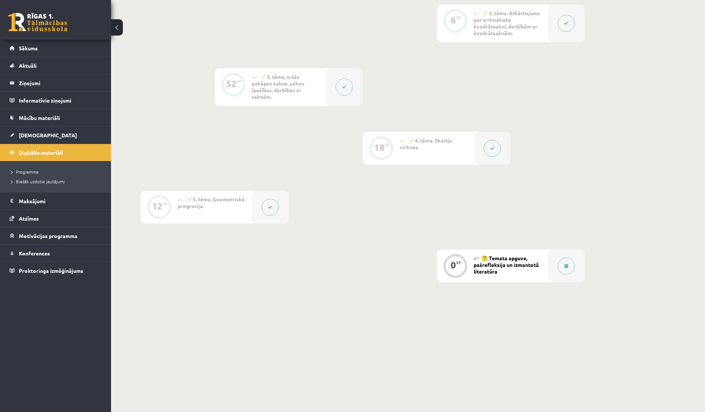
click at [261, 203] on div at bounding box center [270, 207] width 37 height 33
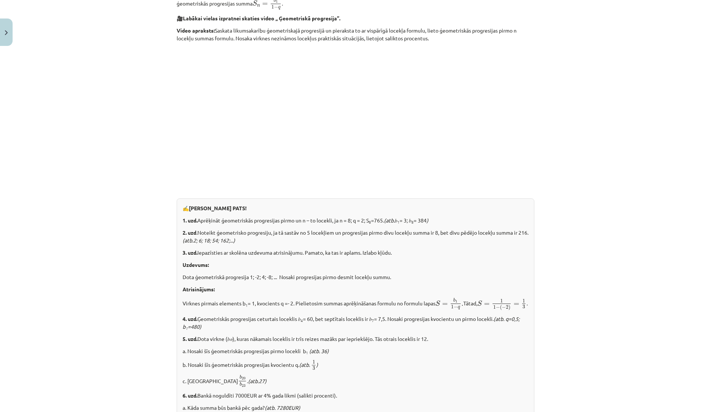
scroll to position [812, 0]
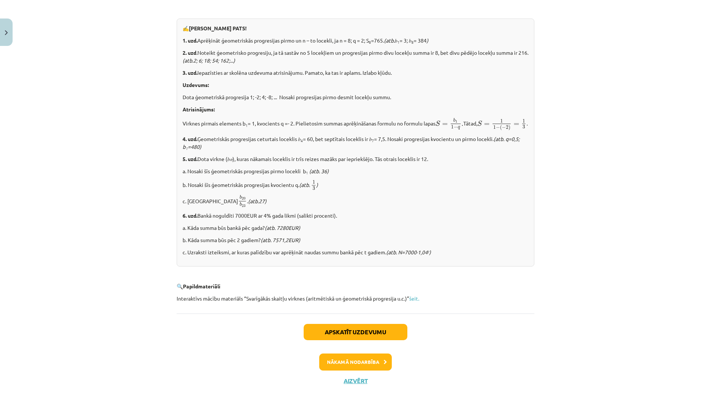
click at [347, 386] on div "Apskatīt uzdevumu Nākamā nodarbība Aizvērt" at bounding box center [356, 352] width 358 height 76
click at [348, 384] on button "Aizvērt" at bounding box center [355, 380] width 28 height 7
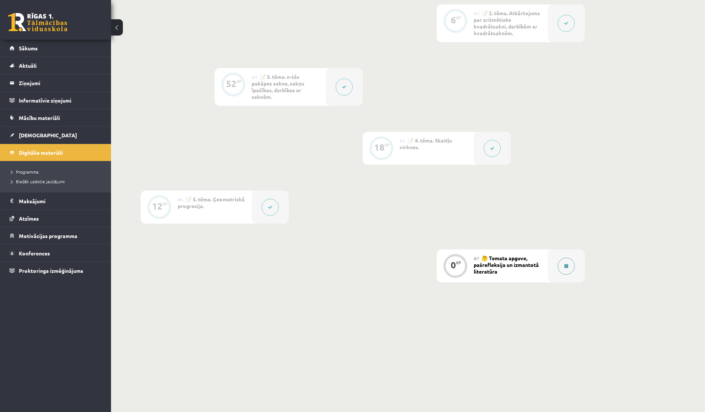
click at [567, 266] on icon at bounding box center [567, 266] width 4 height 4
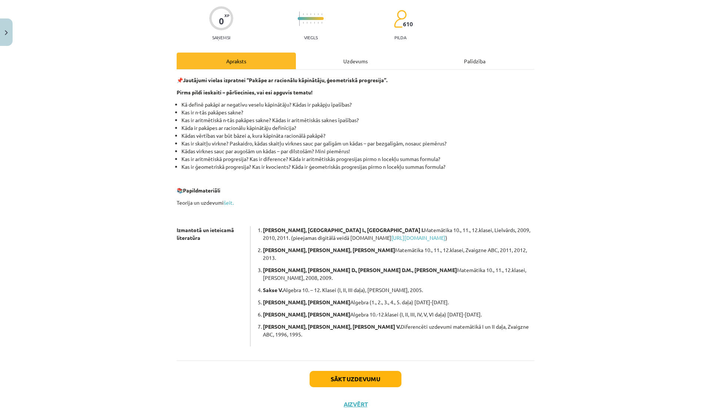
click at [341, 66] on div "Uzdevums" at bounding box center [355, 61] width 119 height 17
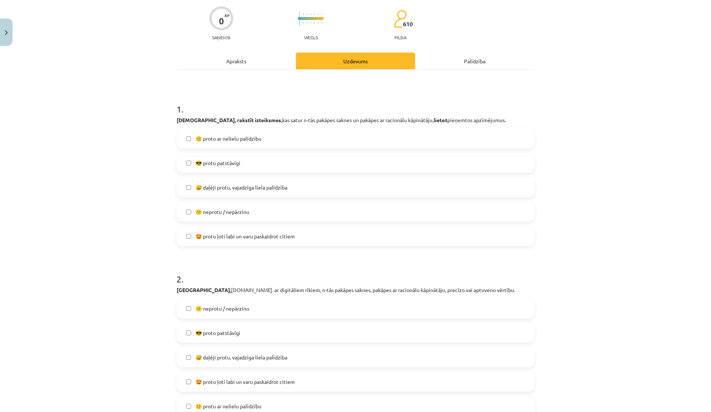
scroll to position [19, 0]
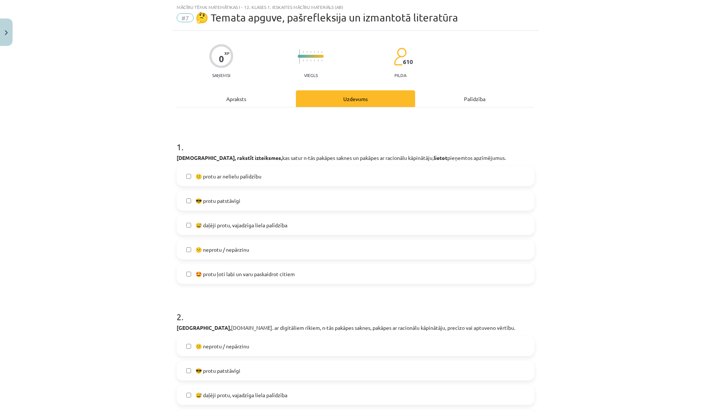
click at [197, 193] on label "😎 protu patstāvīgi" at bounding box center [355, 200] width 356 height 19
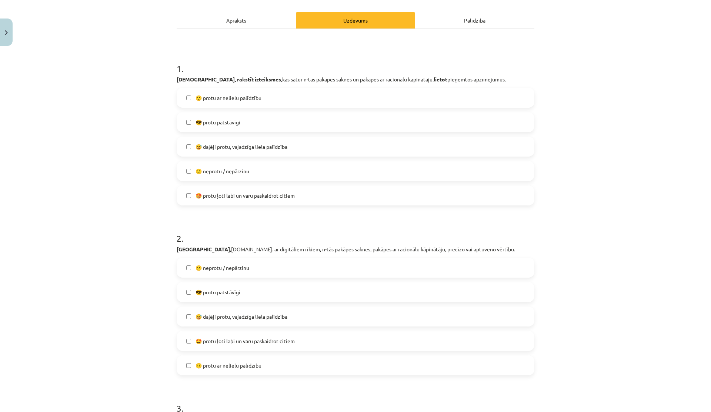
click at [217, 296] on label "😎 protu patstāvīgi" at bounding box center [355, 292] width 356 height 19
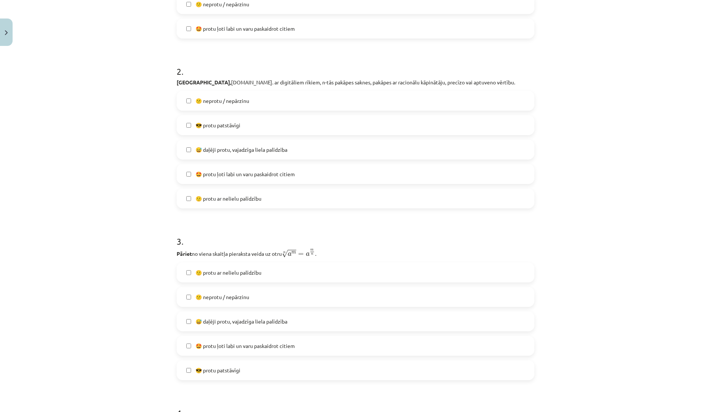
scroll to position [275, 0]
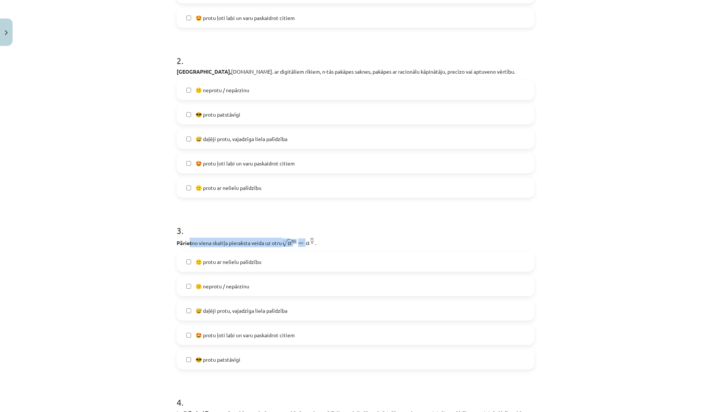
drag, startPoint x: 185, startPoint y: 243, endPoint x: 308, endPoint y: 242, distance: 122.9
click at [308, 242] on p "Pāriet no viena skaitļa pieraksta veida uz otru n √ a m = a m n a m n = a m n ." at bounding box center [356, 243] width 358 height 10
click at [308, 242] on span "a" at bounding box center [308, 244] width 4 height 4
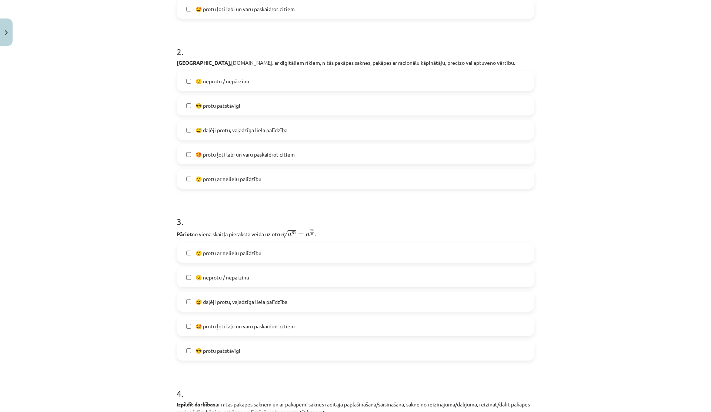
click at [210, 352] on span "😎 protu patstāvīgi" at bounding box center [217, 351] width 45 height 8
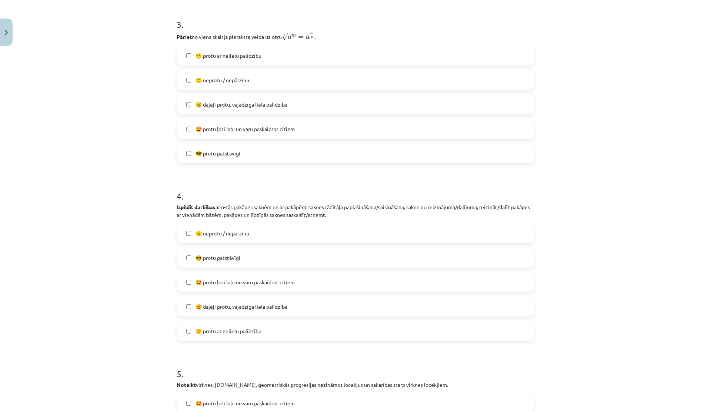
scroll to position [521, 0]
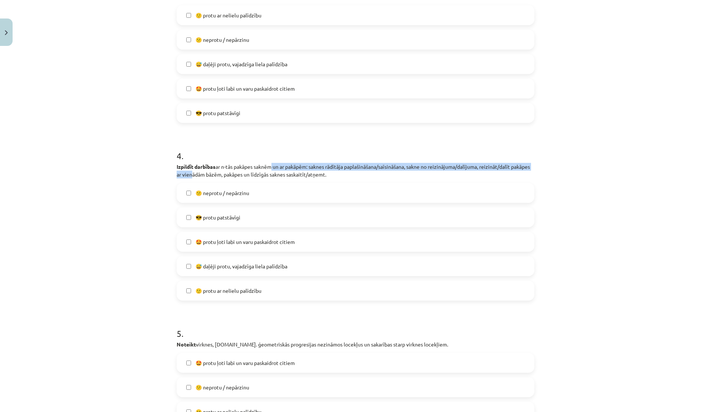
drag, startPoint x: 206, startPoint y: 171, endPoint x: 270, endPoint y: 169, distance: 64.4
click at [270, 169] on p "Izpildīt darbības ar n-tās pakāpes saknēm un ar pakāpēm: saknes rādītāja paplaš…" at bounding box center [356, 171] width 358 height 16
click at [228, 215] on span "😎 protu patstāvīgi" at bounding box center [217, 218] width 45 height 8
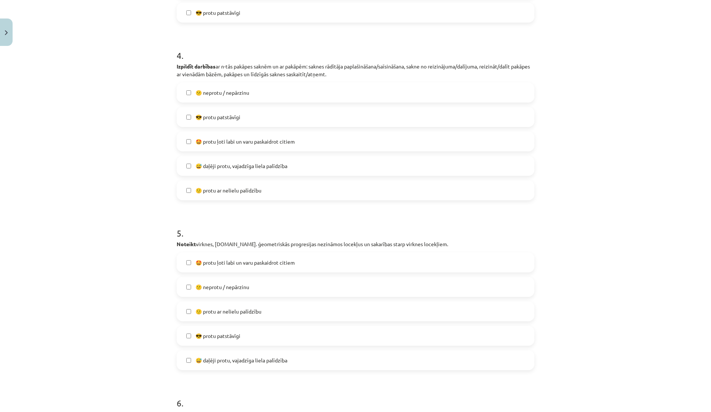
scroll to position [659, 0]
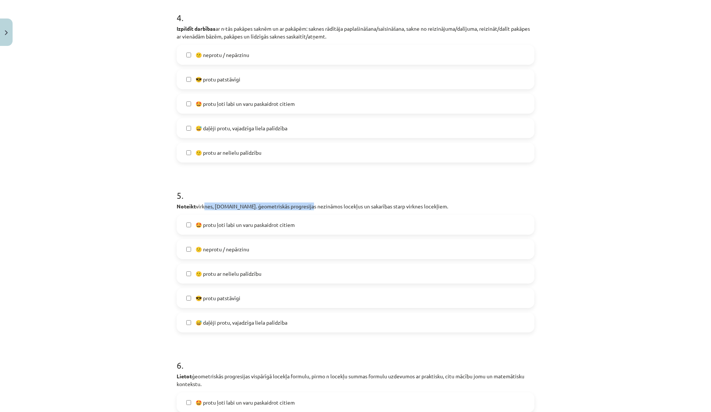
drag, startPoint x: 203, startPoint y: 206, endPoint x: 313, endPoint y: 206, distance: 110.3
click at [313, 206] on p "Noteikt virknes, [DOMAIN_NAME]. ģeometriskās progresijas nezināmos locekļus un …" at bounding box center [356, 207] width 358 height 8
drag, startPoint x: 195, startPoint y: 208, endPoint x: 272, endPoint y: 206, distance: 77.0
click at [272, 206] on p "Noteikt virknes, [DOMAIN_NAME]. ģeometriskās progresijas nezināmos locekļus un …" at bounding box center [356, 207] width 358 height 8
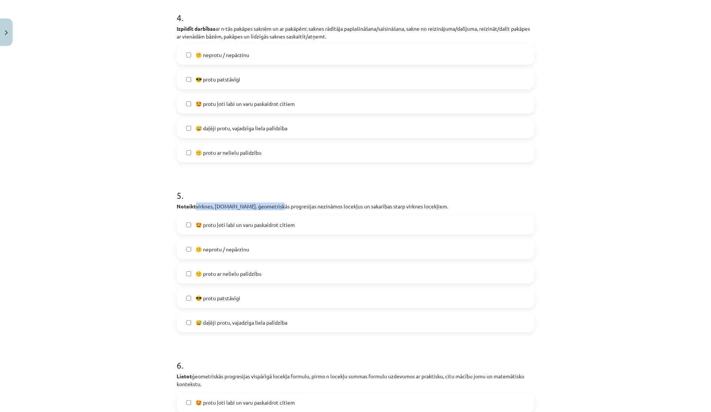
click at [272, 206] on p "Noteikt virknes, [DOMAIN_NAME]. ģeometriskās progresijas nezināmos locekļus un …" at bounding box center [356, 207] width 358 height 8
click at [236, 270] on span "🙂 protu ar nelielu palīdzību" at bounding box center [228, 274] width 66 height 8
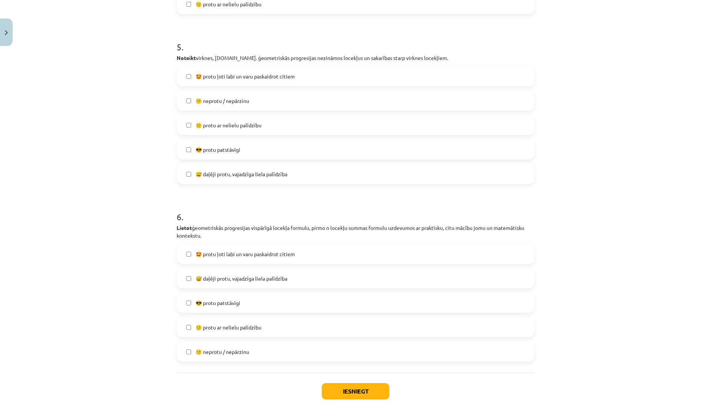
scroll to position [810, 0]
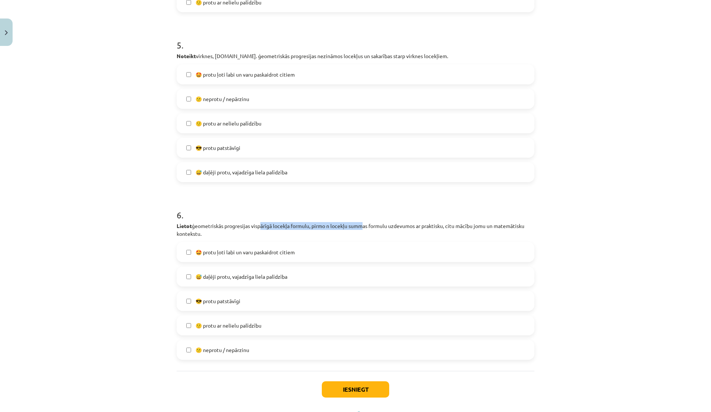
drag, startPoint x: 260, startPoint y: 227, endPoint x: 365, endPoint y: 227, distance: 104.8
click at [365, 227] on p "Lietot ģeometriskās progresijas vispārīgā locekļa formulu, pirmo n locekļu summ…" at bounding box center [356, 230] width 358 height 16
click at [208, 300] on span "😎 protu patstāvīgi" at bounding box center [217, 301] width 45 height 8
click at [201, 324] on span "🙂 protu ar nelielu palīdzību" at bounding box center [228, 326] width 66 height 8
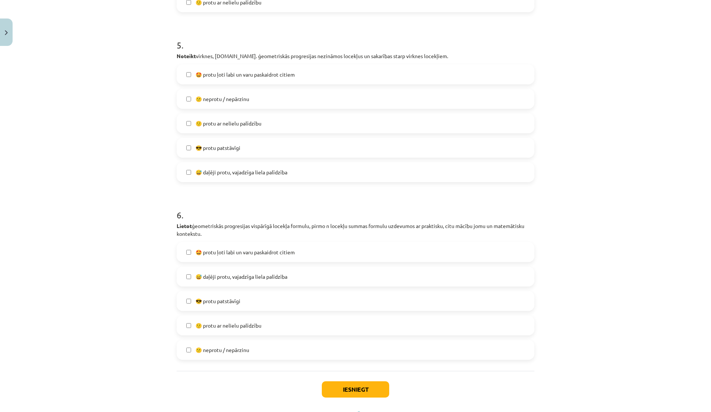
click at [201, 324] on span "🙂 protu ar nelielu palīdzību" at bounding box center [228, 326] width 66 height 8
click at [217, 322] on span "🙂 protu ar nelielu palīdzību" at bounding box center [228, 326] width 66 height 8
click at [136, 320] on div "Mācību tēma: Matemātikas i - 12. klases 1. ieskaites mācību materiāls (ab) #7 🤔…" at bounding box center [355, 206] width 711 height 412
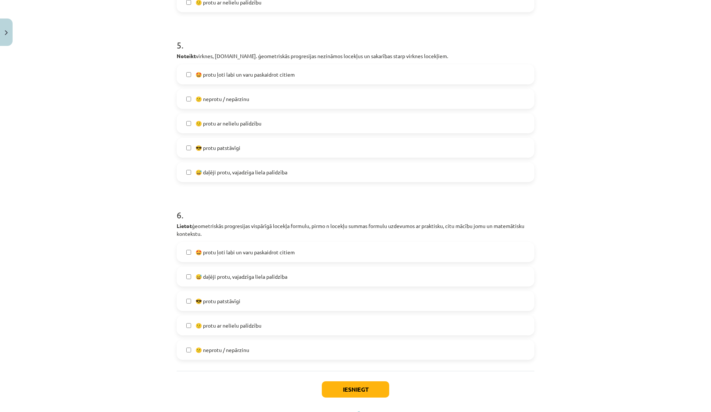
click at [200, 326] on span "🙂 protu ar nelielu palīdzību" at bounding box center [228, 326] width 66 height 8
click at [158, 322] on div "Mācību tēma: Matemātikas i - 12. klases 1. ieskaites mācību materiāls (ab) #7 🤔…" at bounding box center [355, 206] width 711 height 412
click at [144, 325] on div "Mācību tēma: Matemātikas i - 12. klases 1. ieskaites mācību materiāls (ab) #7 🤔…" at bounding box center [355, 206] width 711 height 412
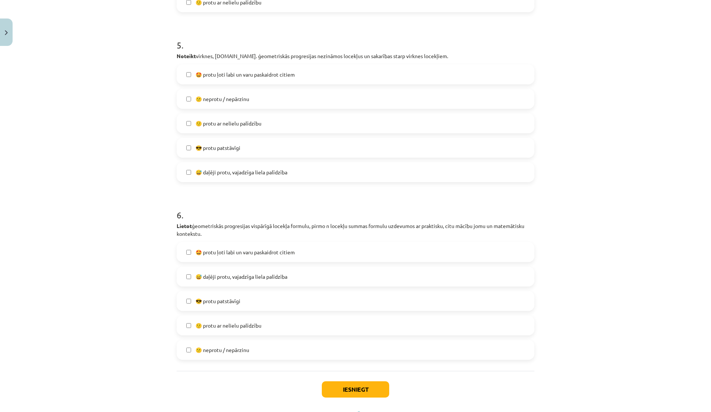
click at [189, 324] on label "🙂 protu ar nelielu palīdzību" at bounding box center [355, 325] width 356 height 19
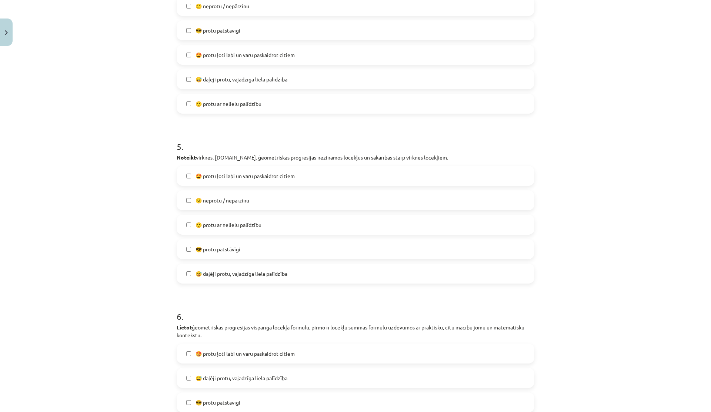
scroll to position [843, 0]
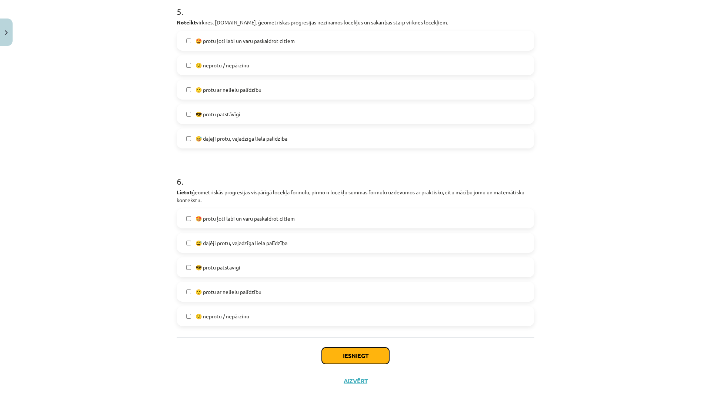
click at [342, 358] on button "Iesniegt" at bounding box center [355, 356] width 67 height 16
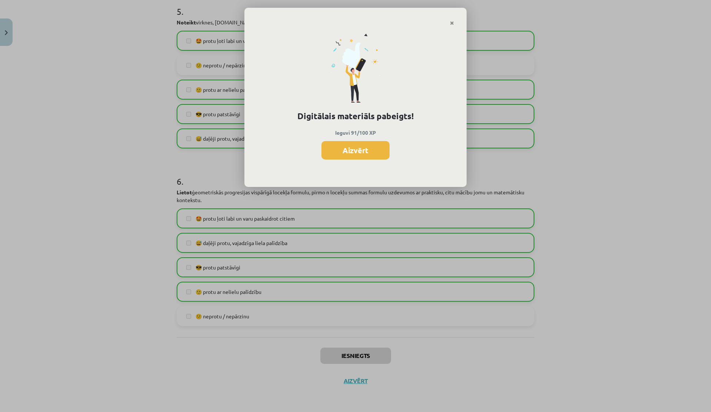
scroll to position [357, 0]
click at [454, 23] on link "Close" at bounding box center [451, 23] width 13 height 14
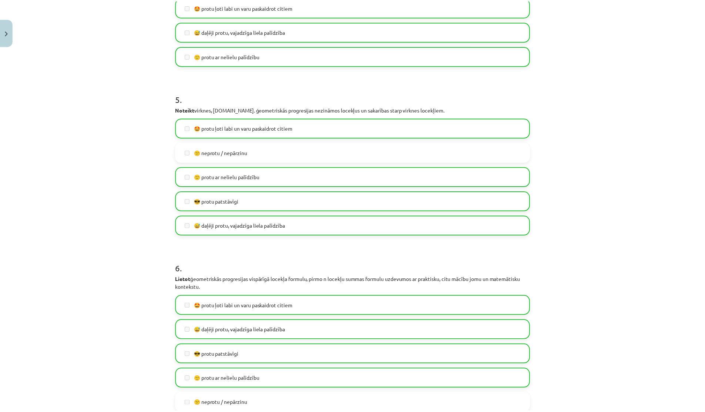
scroll to position [843, 0]
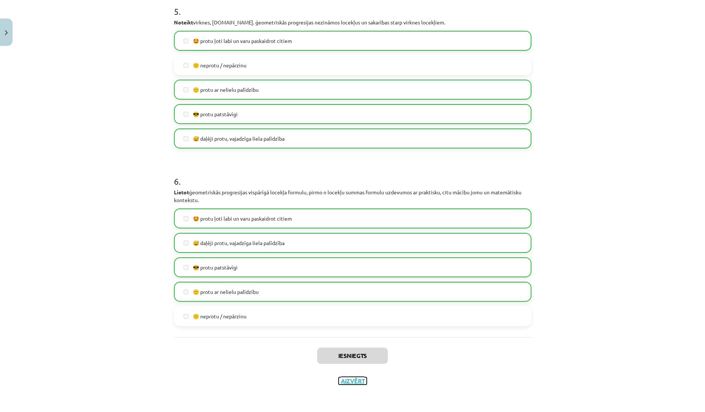
click at [350, 379] on button "Aizvērt" at bounding box center [353, 380] width 28 height 7
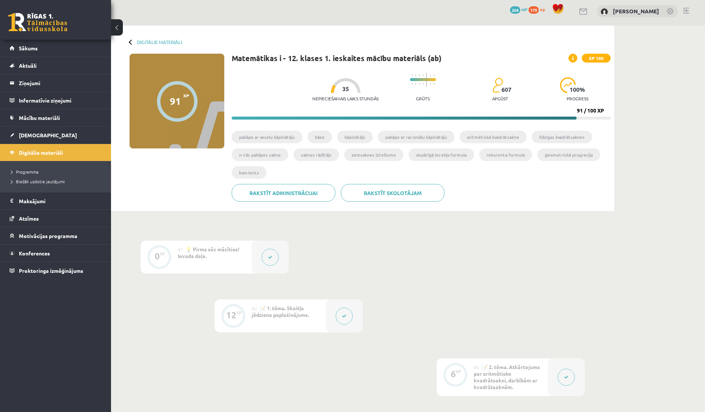
scroll to position [2, 0]
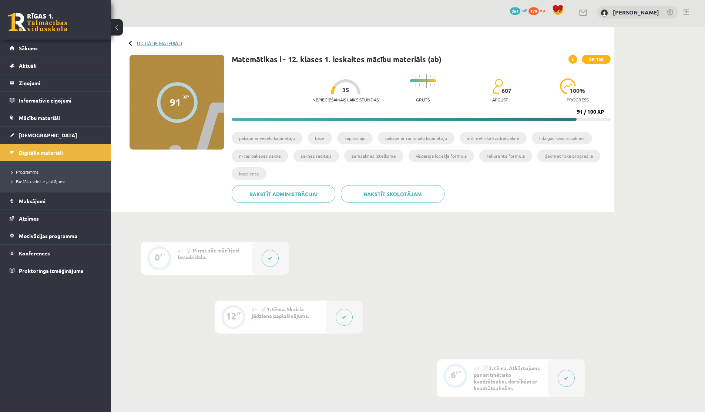
click at [142, 41] on link "Digitālie materiāli" at bounding box center [159, 43] width 45 height 6
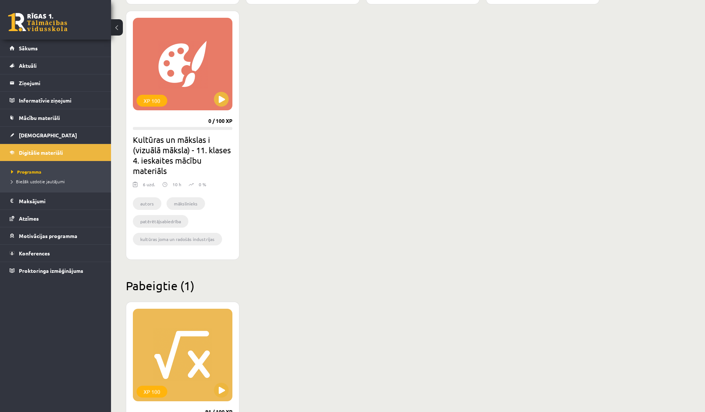
scroll to position [566, 0]
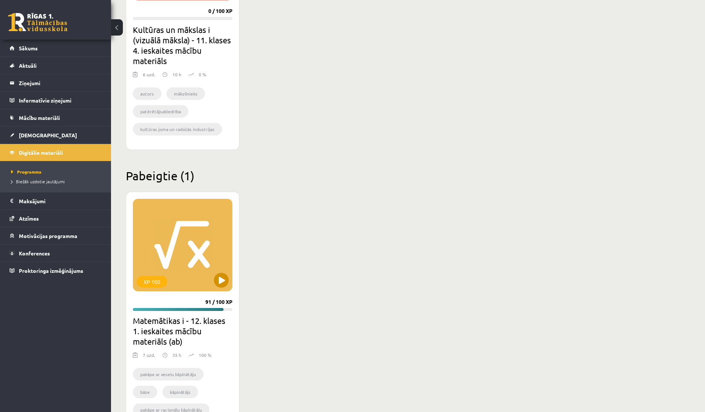
click at [193, 283] on div "XP 100" at bounding box center [183, 245] width 100 height 93
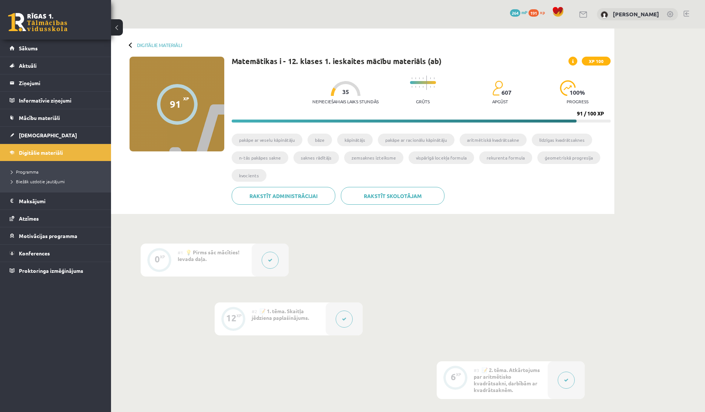
click at [266, 261] on button at bounding box center [270, 260] width 17 height 17
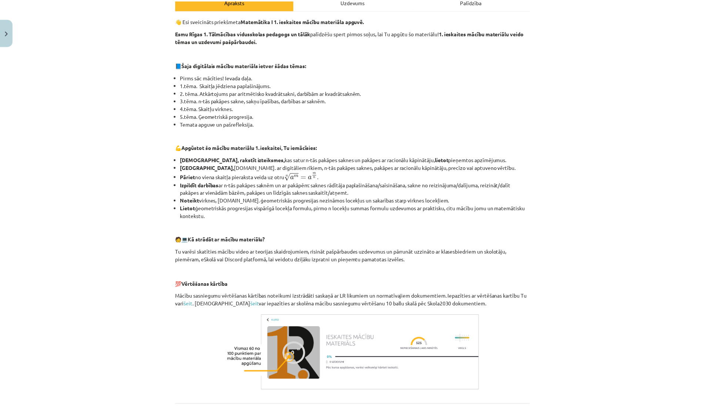
scroll to position [207, 0]
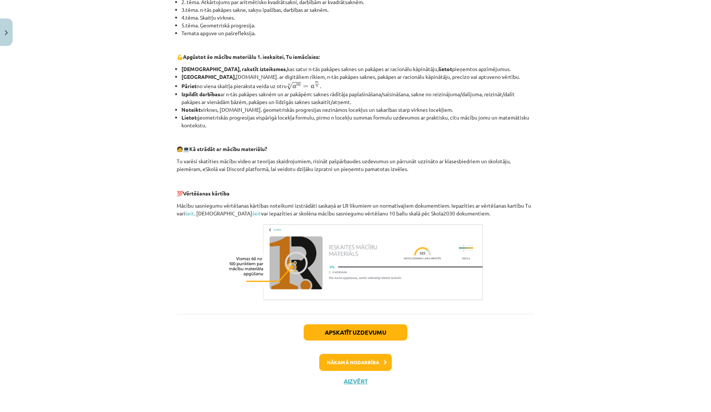
click at [354, 387] on div "Apskatīt uzdevumu Nākamā nodarbība Aizvērt" at bounding box center [356, 352] width 358 height 76
click at [352, 383] on button "Aizvērt" at bounding box center [355, 381] width 28 height 7
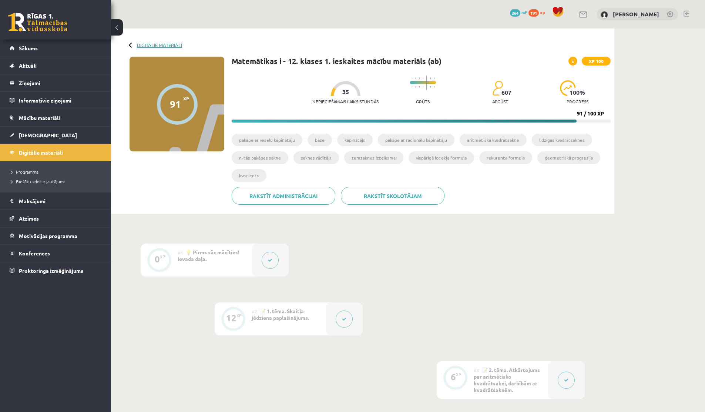
click at [142, 43] on link "Digitālie materiāli" at bounding box center [159, 45] width 45 height 6
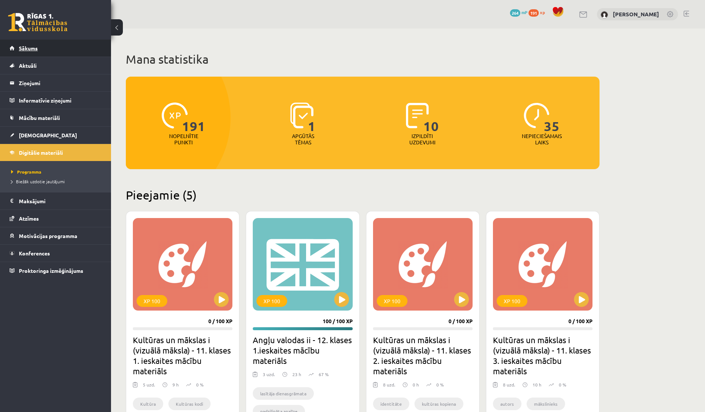
click at [30, 48] on span "Sākums" at bounding box center [28, 48] width 19 height 7
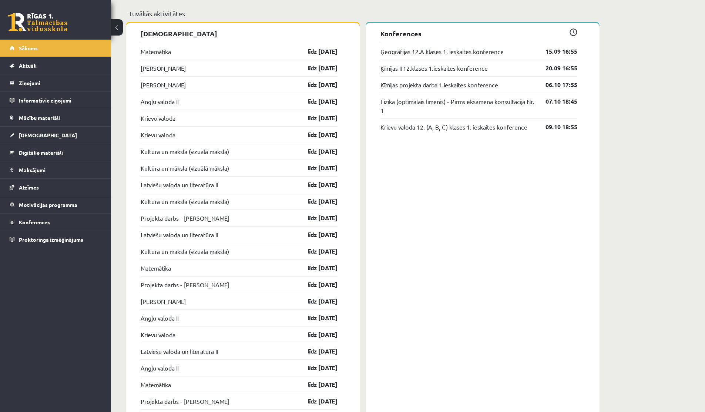
scroll to position [659, 0]
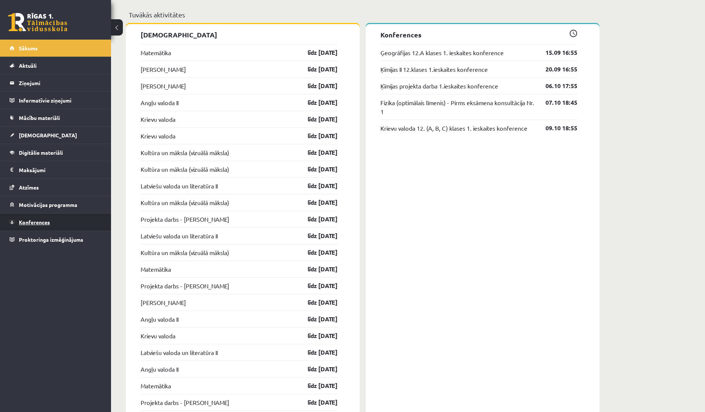
click at [32, 224] on span "Konferences" at bounding box center [34, 222] width 31 height 7
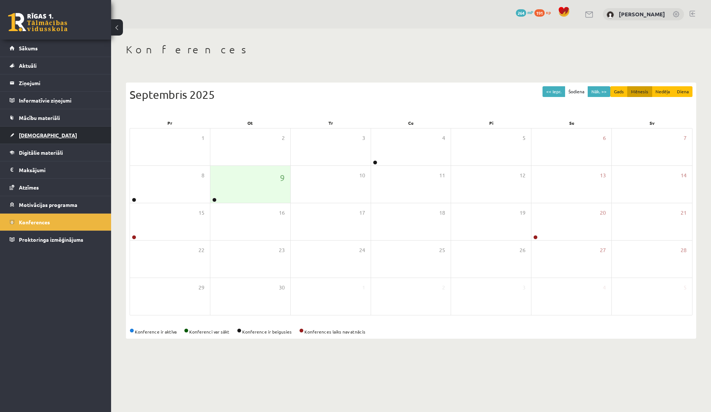
click at [31, 139] on link "[DEMOGRAPHIC_DATA]" at bounding box center [56, 135] width 92 height 17
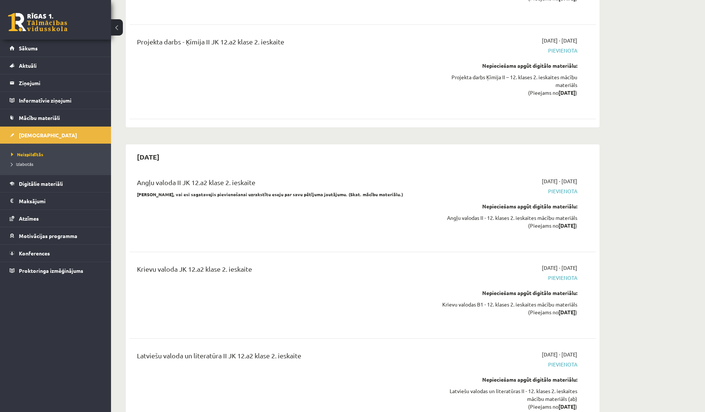
scroll to position [1999, 0]
click at [27, 48] on span "Sākums" at bounding box center [28, 48] width 19 height 7
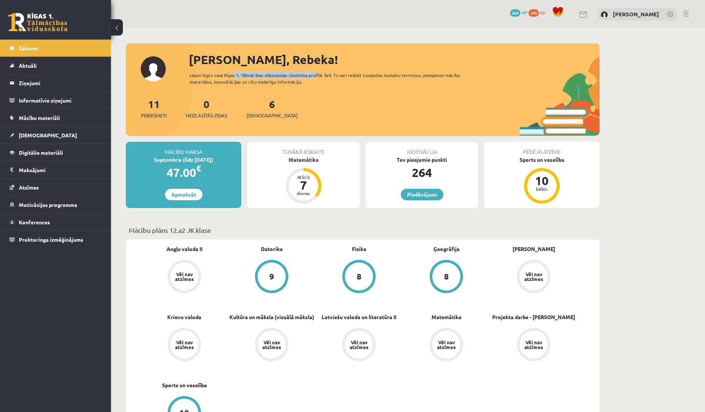
drag, startPoint x: 230, startPoint y: 74, endPoint x: 321, endPoint y: 74, distance: 91.8
click at [321, 74] on div "Laipni lūgts savā Rīgas 1. Tālmācības vidusskolas skolnieka profilā. Šeit Tu va…" at bounding box center [332, 78] width 284 height 13
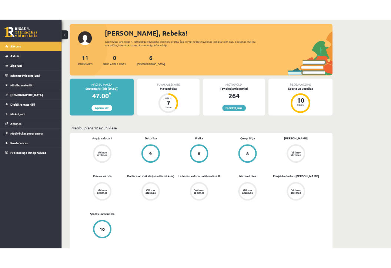
scroll to position [33, 0]
